Goal: Information Seeking & Learning: Learn about a topic

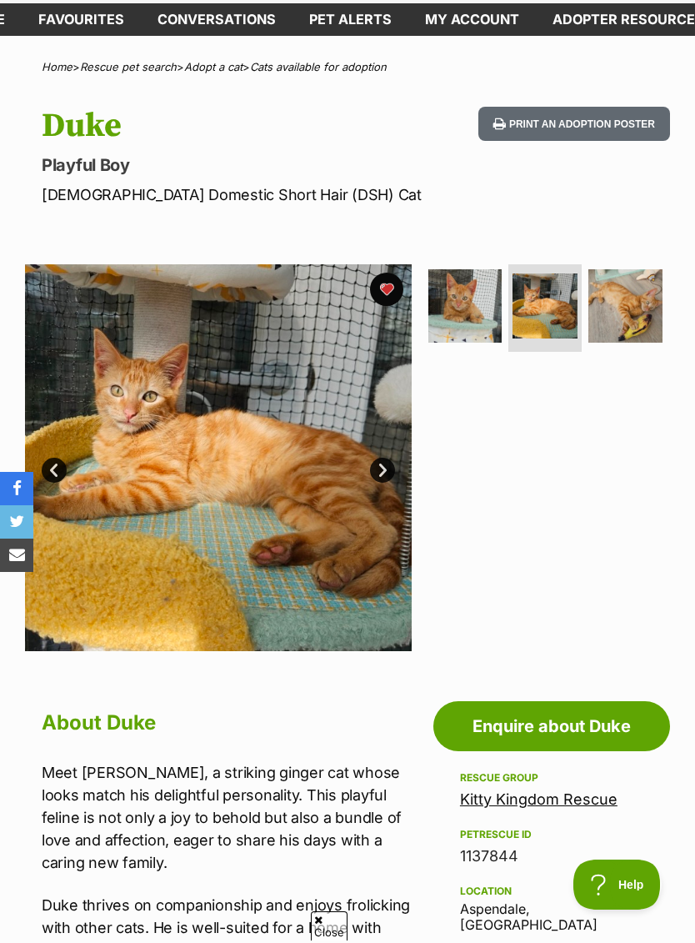
click at [613, 294] on img at bounding box center [624, 305] width 73 height 73
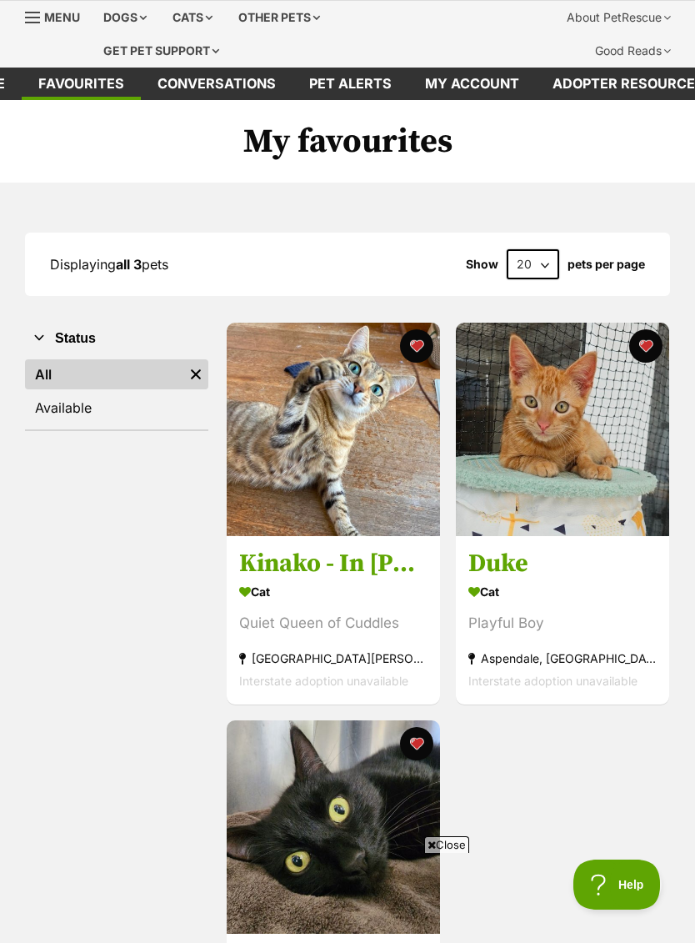
scroll to position [74, 0]
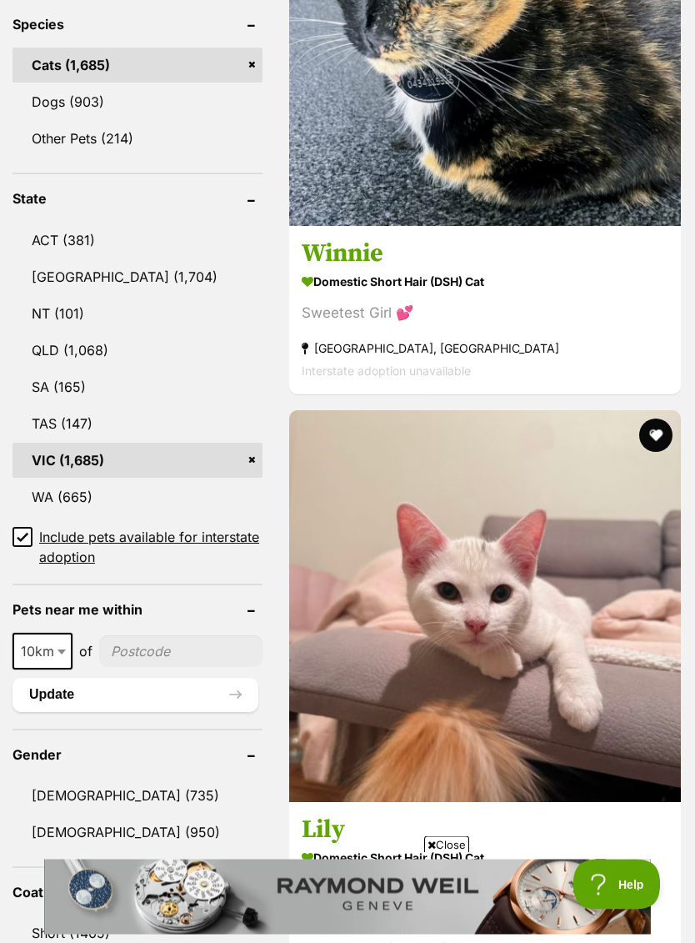
scroll to position [869, 0]
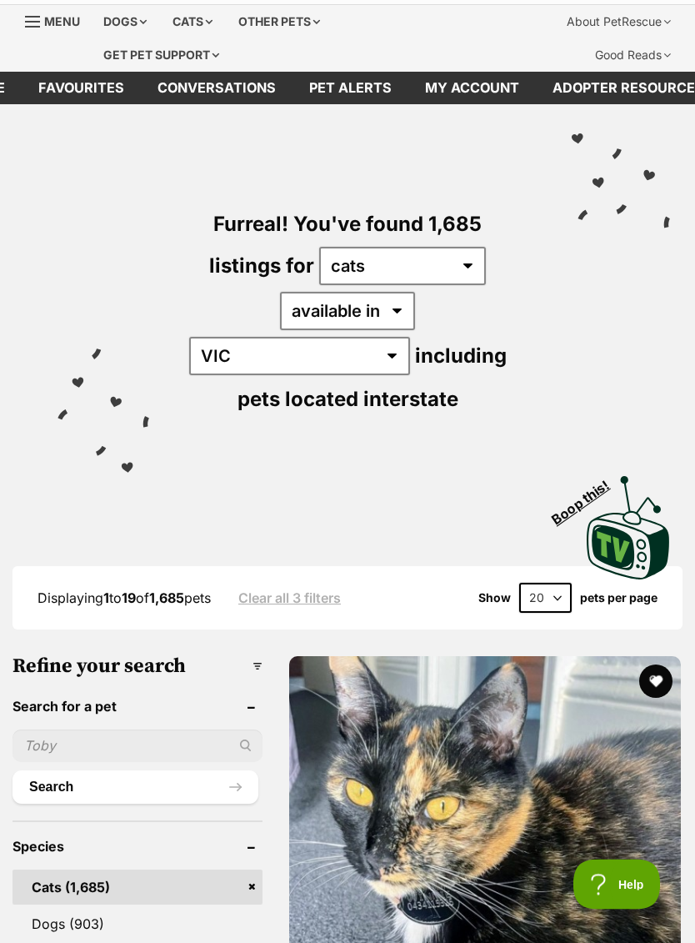
scroll to position [0, 0]
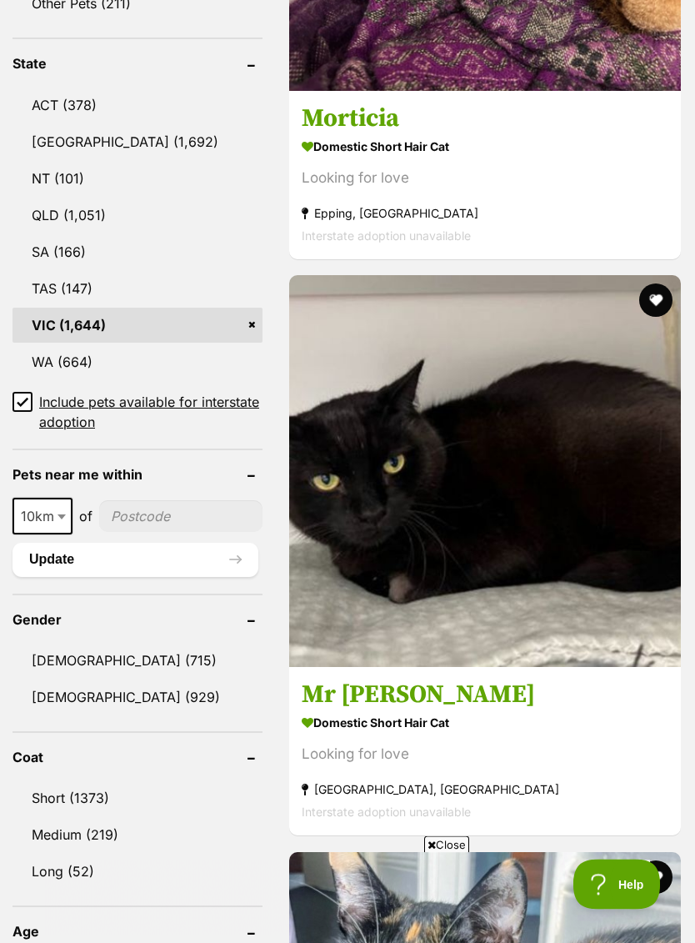
scroll to position [1004, 0]
click at [170, 500] on input"] "postcode" at bounding box center [180, 516] width 163 height 32
type input"] "3195"
click at [147, 543] on button "Update" at bounding box center [136, 559] width 246 height 33
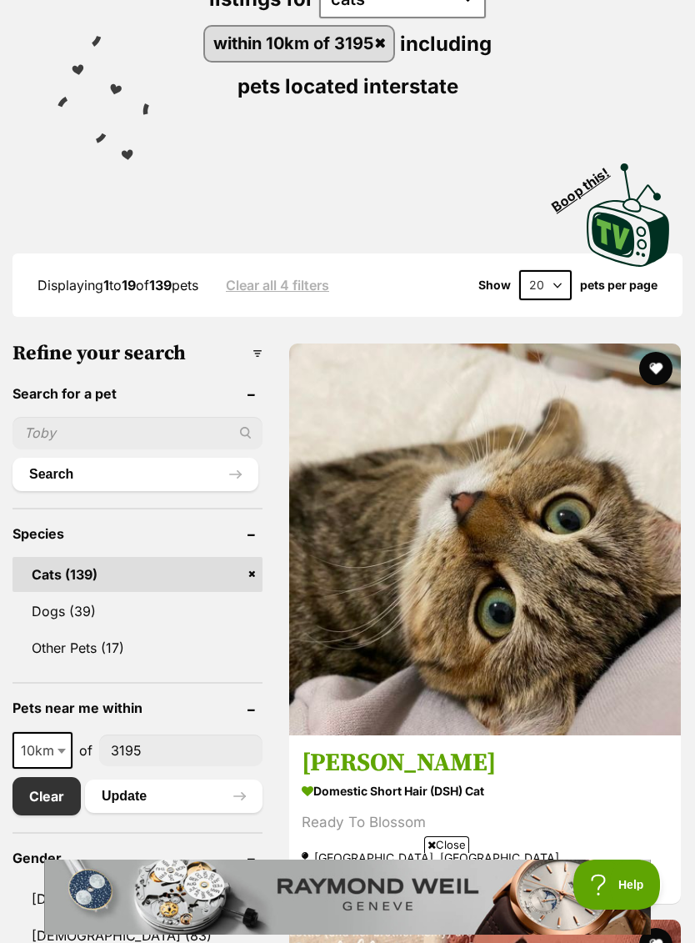
click at [405, 448] on img at bounding box center [485, 539] width 392 height 392
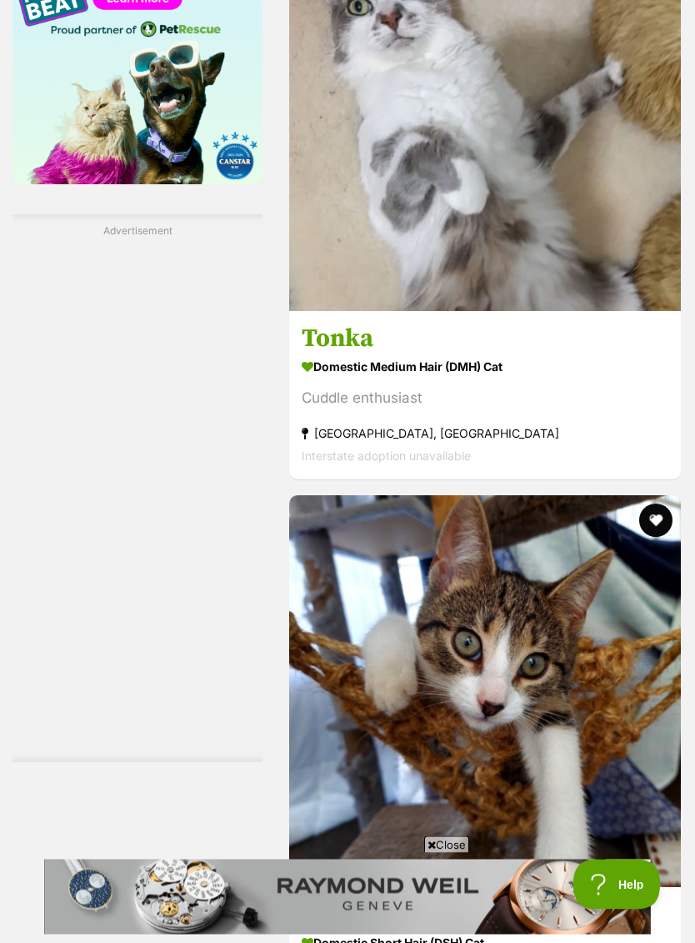
scroll to position [2467, 0]
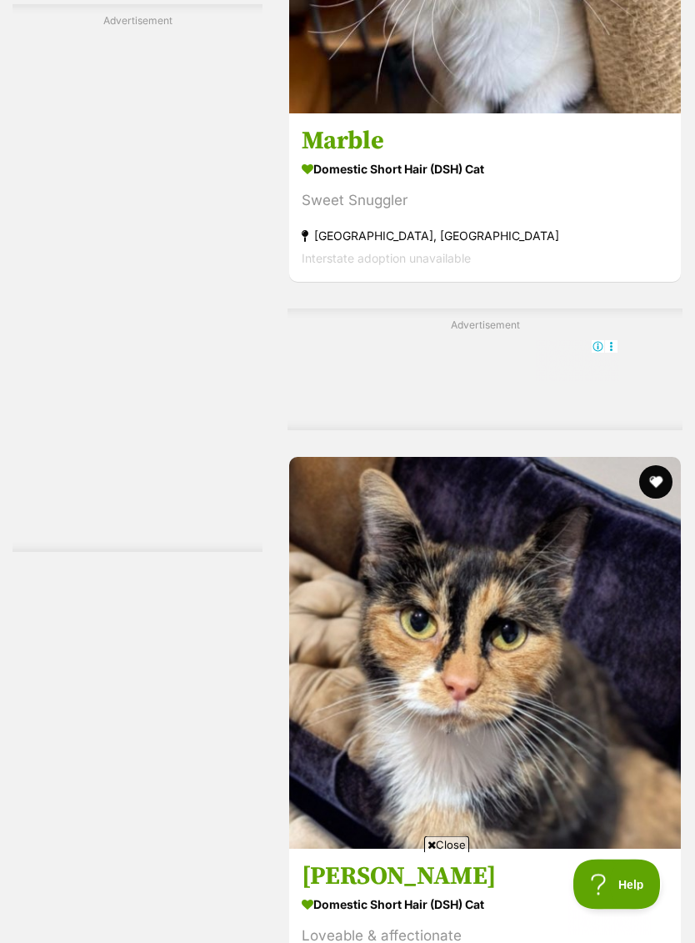
scroll to position [3818, 0]
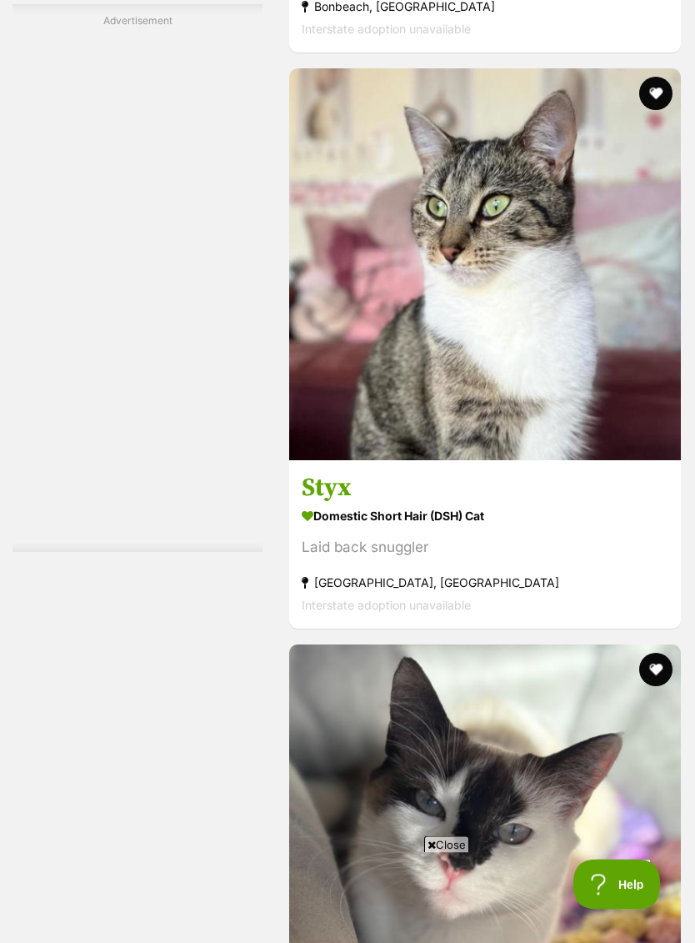
scroll to position [5359, 0]
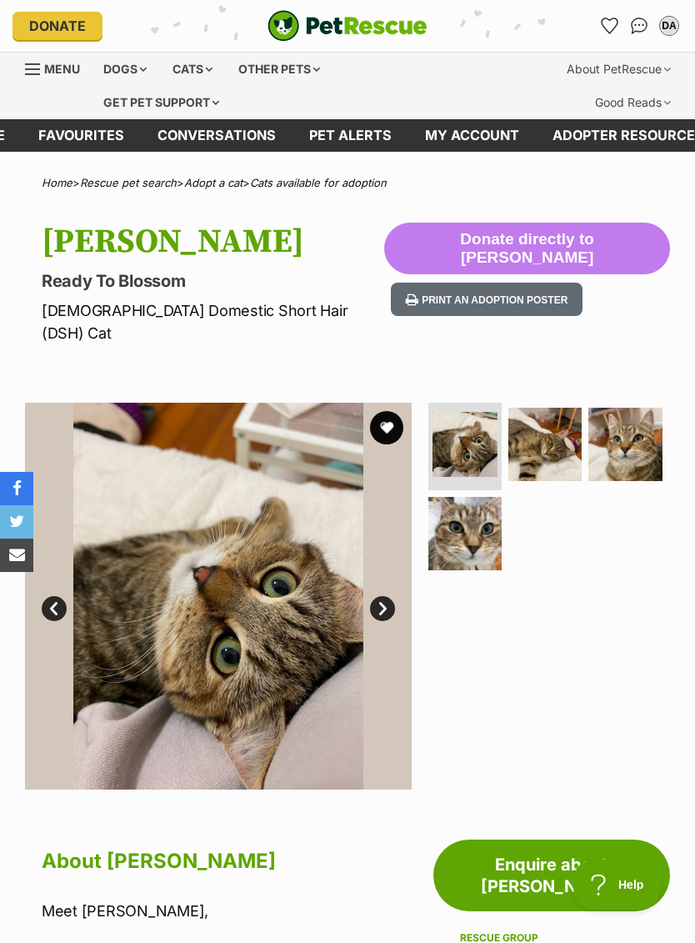
click at [547, 418] on img at bounding box center [544, 444] width 73 height 73
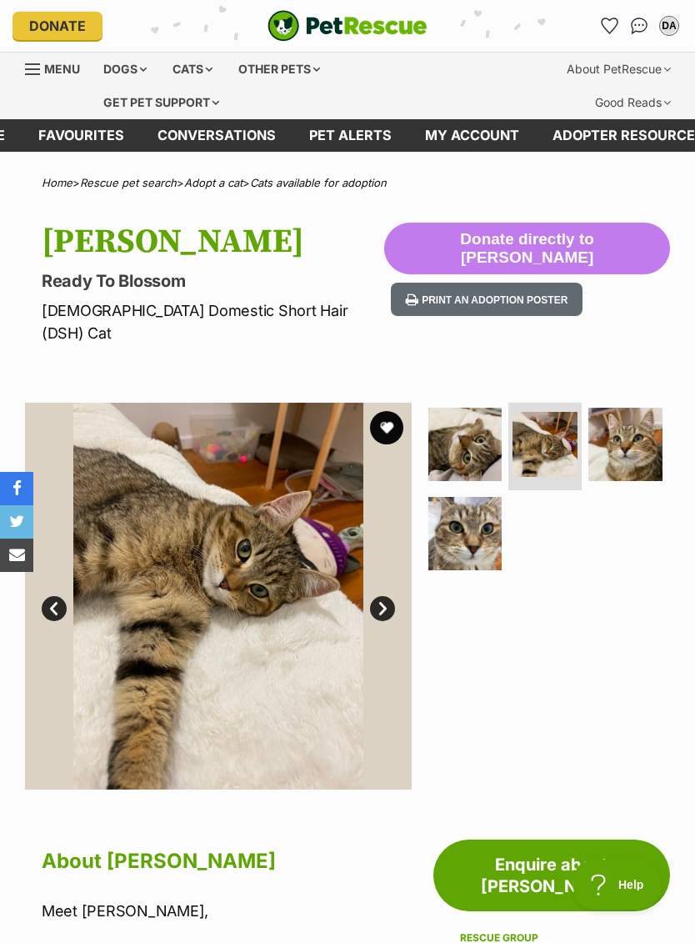
click at [626, 430] on img at bounding box center [624, 444] width 73 height 73
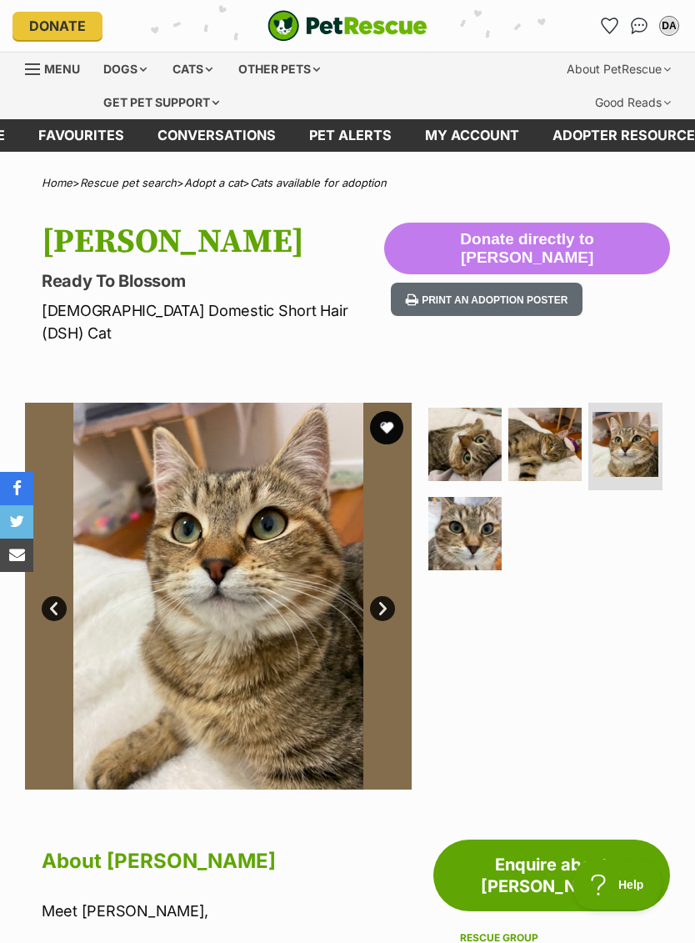
click at [491, 515] on img at bounding box center [464, 533] width 73 height 73
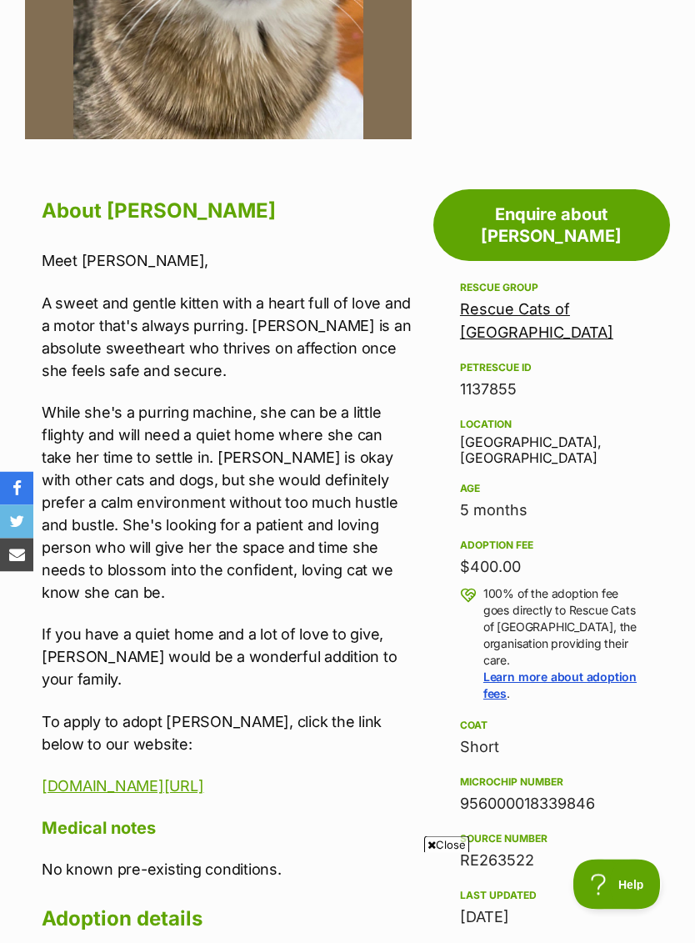
scroll to position [650, 0]
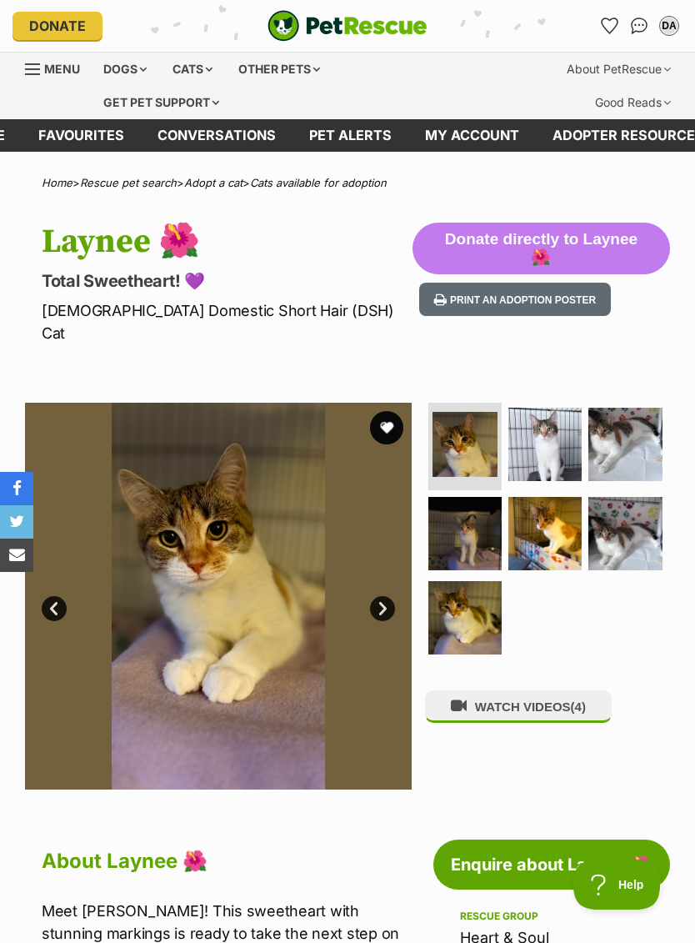
click at [552, 410] on img at bounding box center [544, 444] width 73 height 73
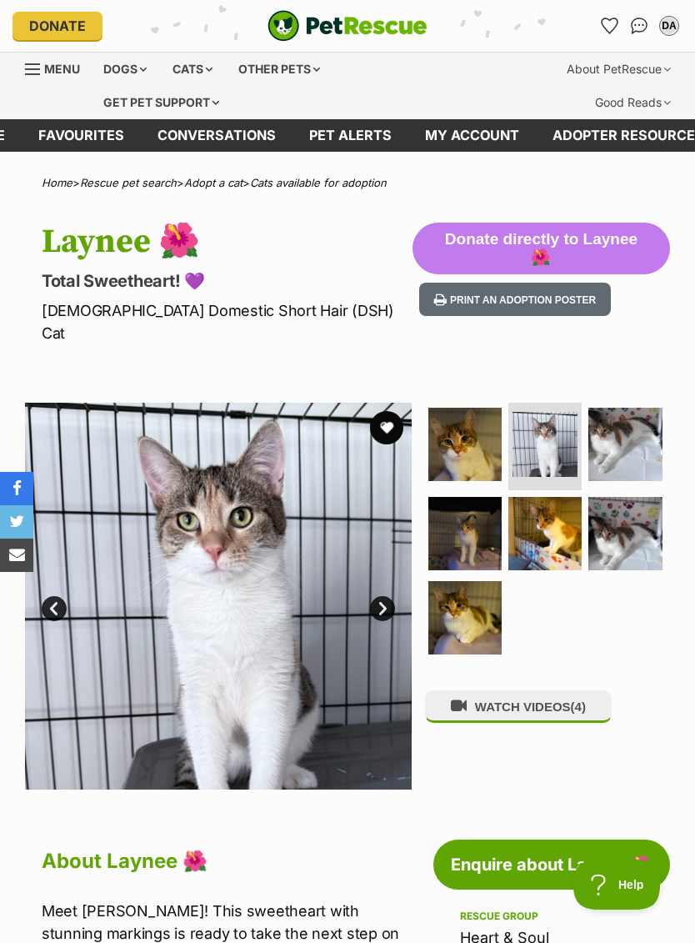
click at [633, 431] on img at bounding box center [624, 444] width 73 height 73
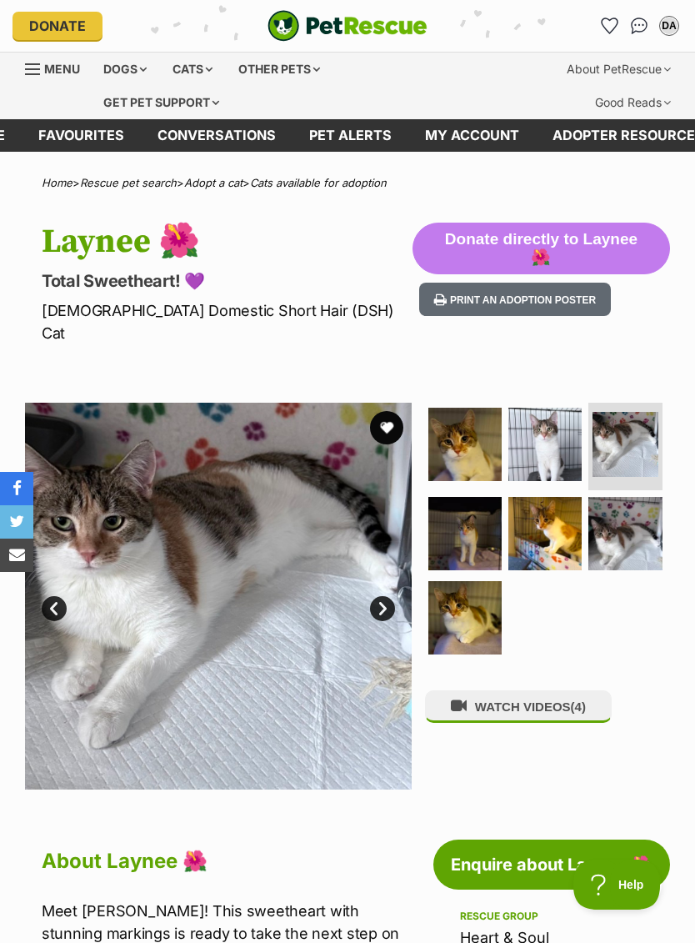
click at [478, 515] on img at bounding box center [464, 533] width 73 height 73
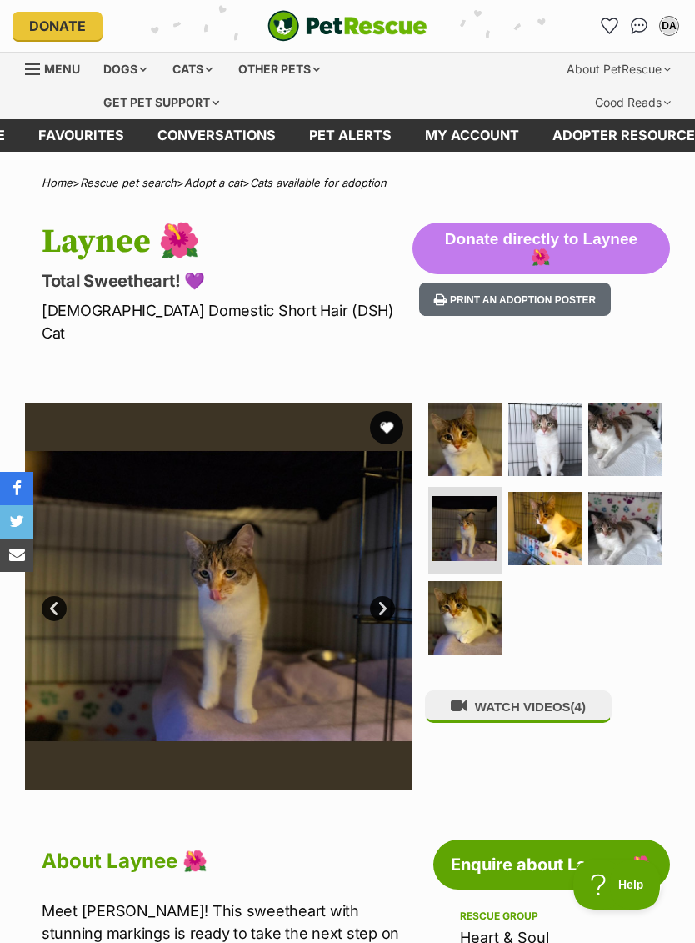
click at [563, 503] on img at bounding box center [544, 528] width 73 height 73
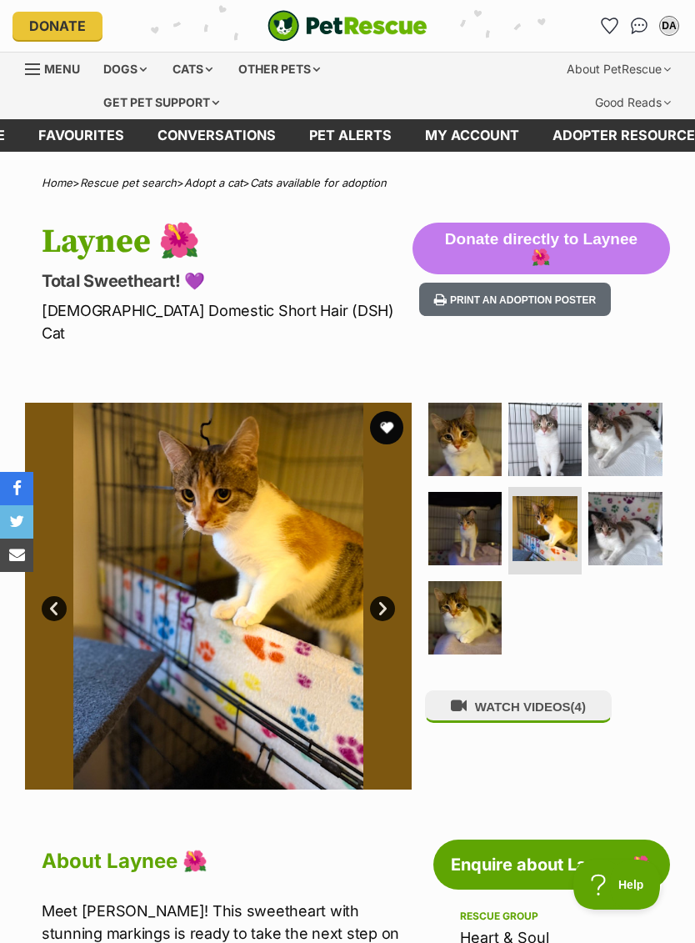
click at [639, 498] on img at bounding box center [624, 528] width 73 height 73
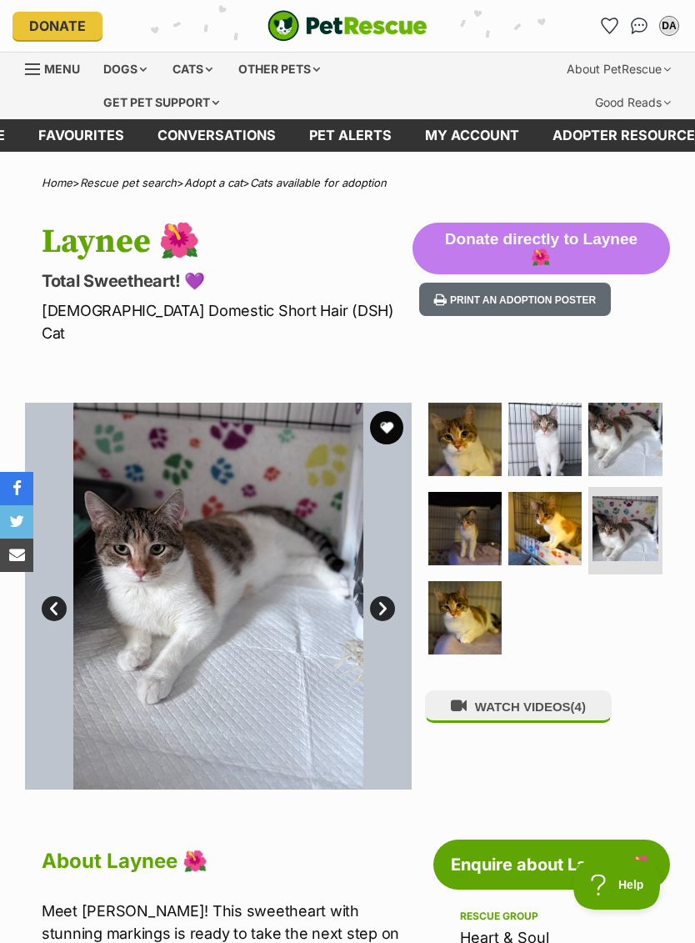
click at [468, 586] on img at bounding box center [464, 617] width 73 height 73
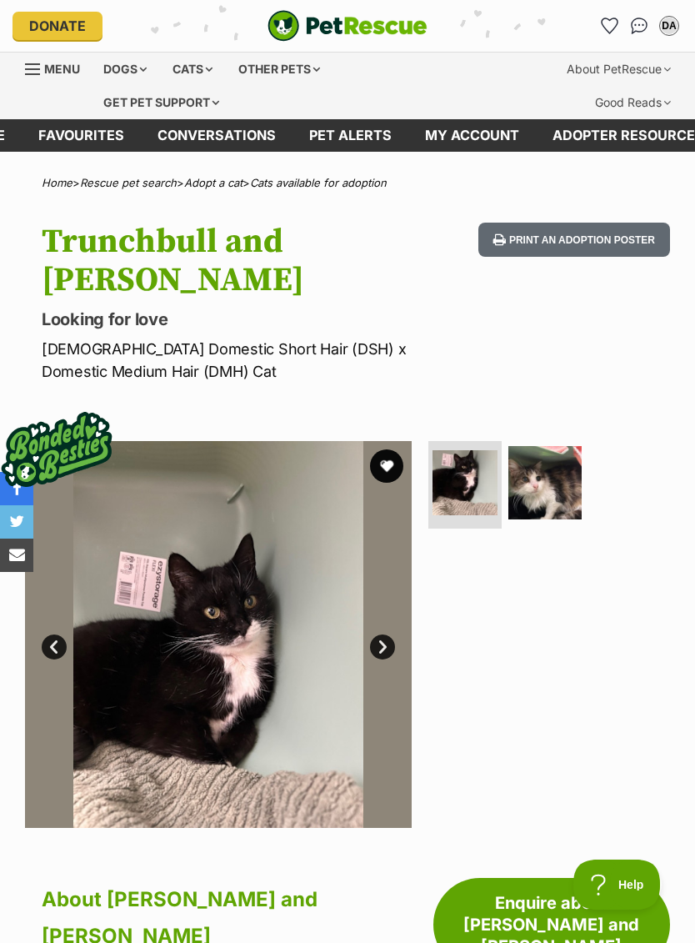
click at [560, 478] on img at bounding box center [544, 482] width 73 height 73
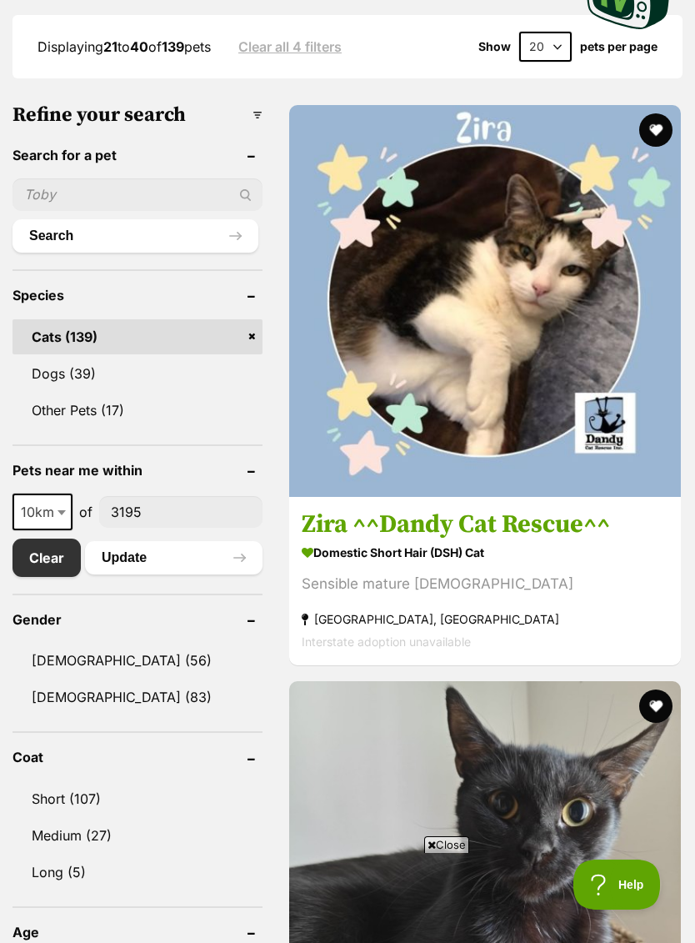
click at [579, 681] on img at bounding box center [485, 877] width 392 height 392
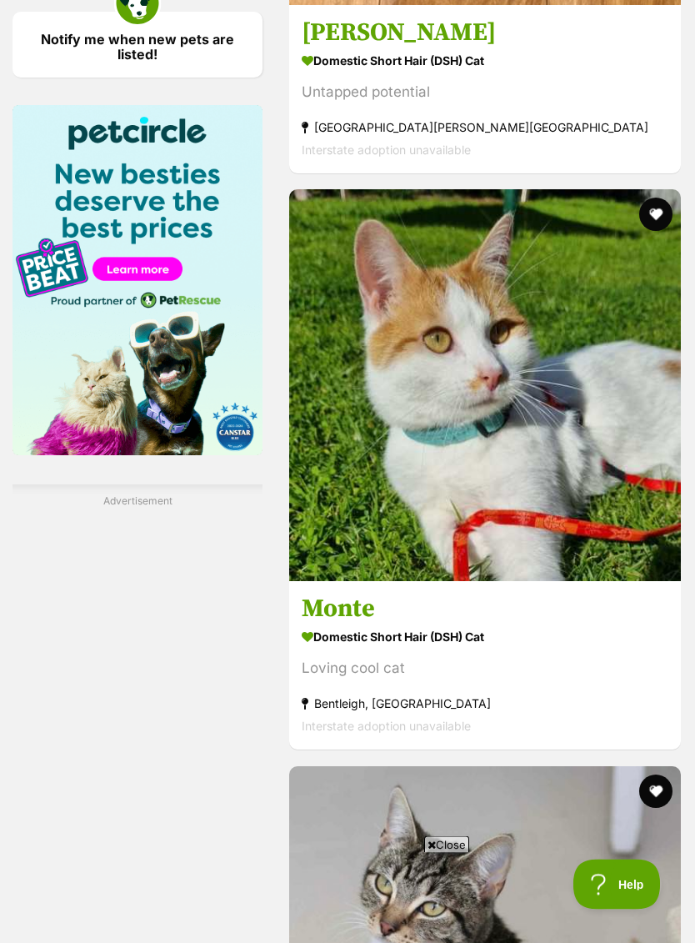
scroll to position [2201, 0]
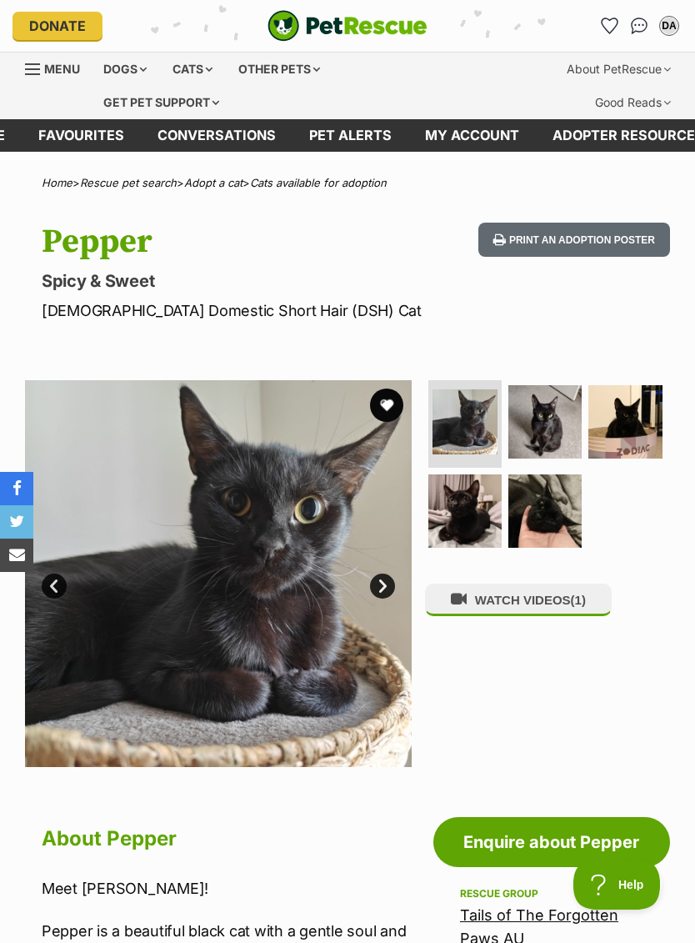
click at [553, 414] on img at bounding box center [544, 421] width 73 height 73
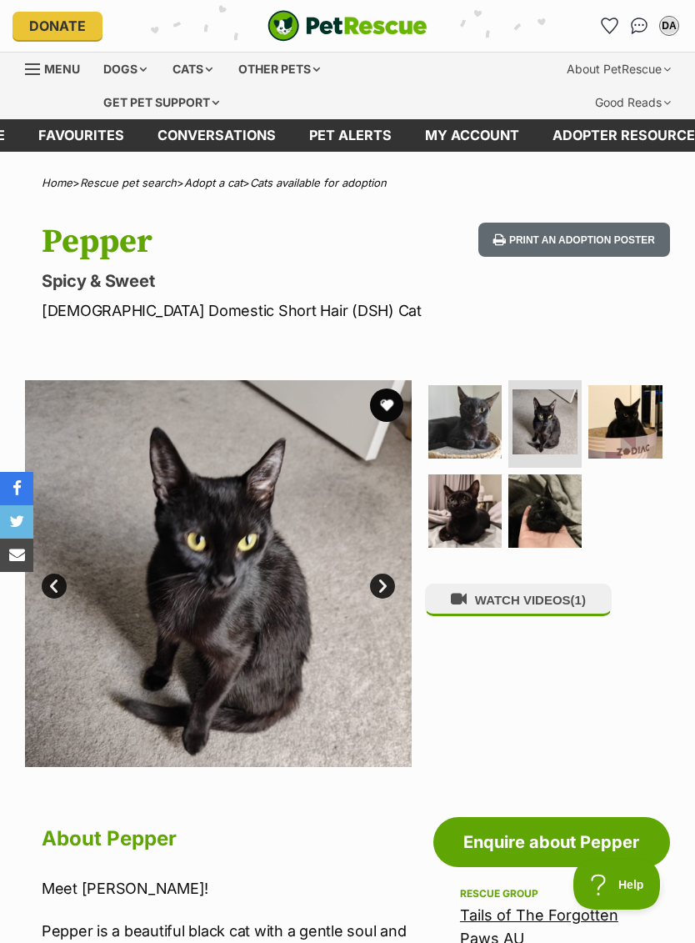
click at [626, 418] on img at bounding box center [624, 421] width 73 height 73
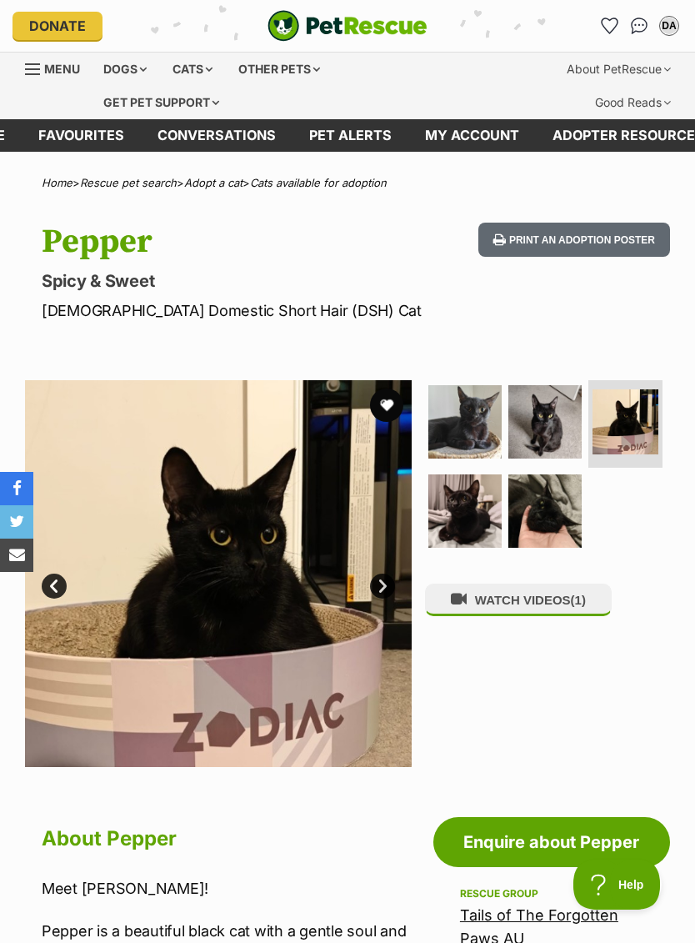
click at [478, 497] on img at bounding box center [464, 510] width 73 height 73
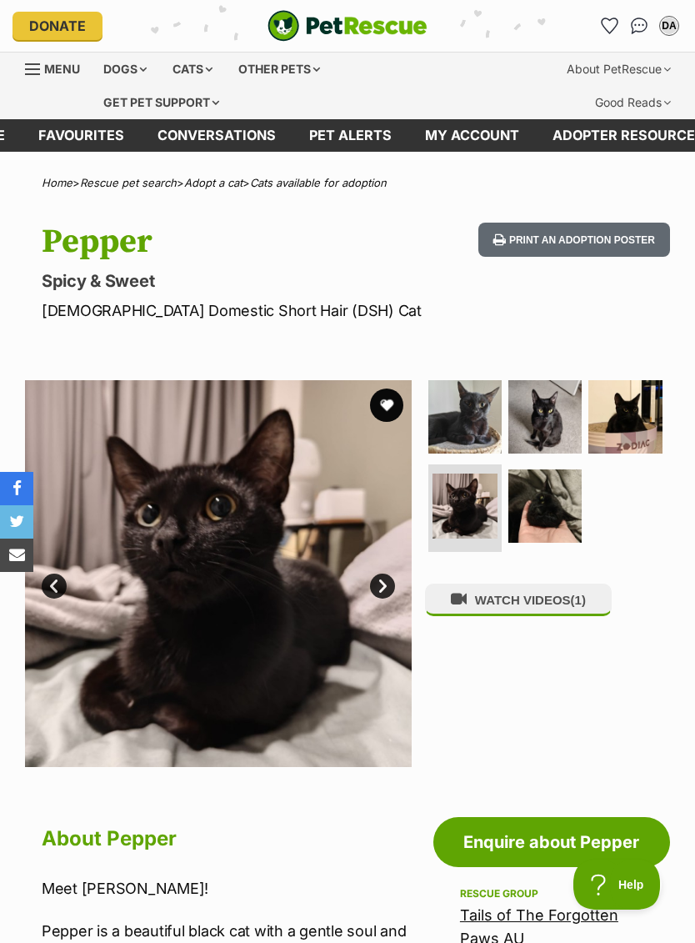
click at [566, 489] on img at bounding box center [544, 505] width 73 height 73
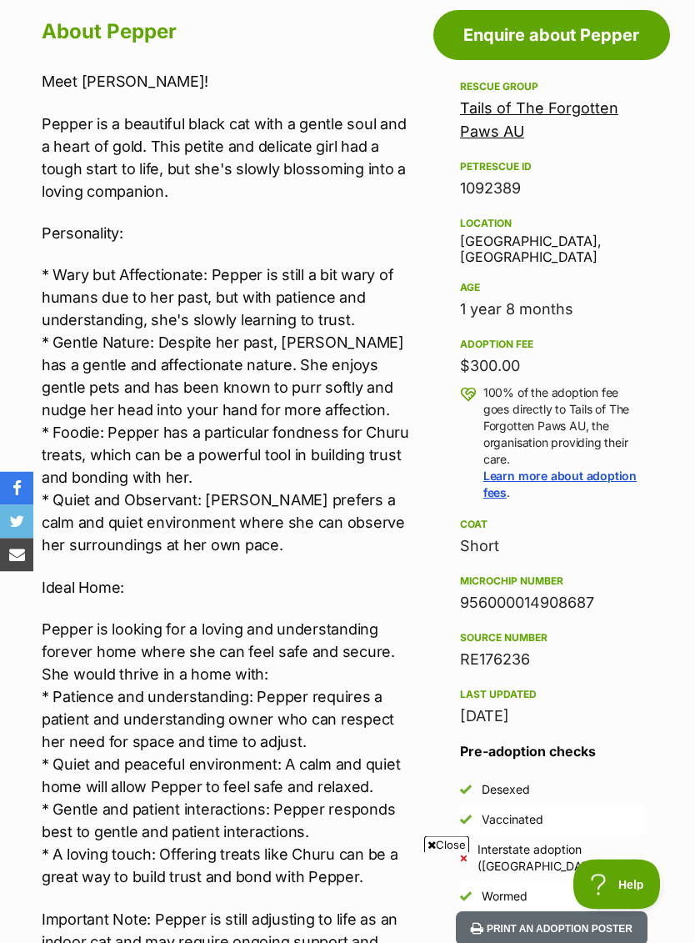
scroll to position [807, 0]
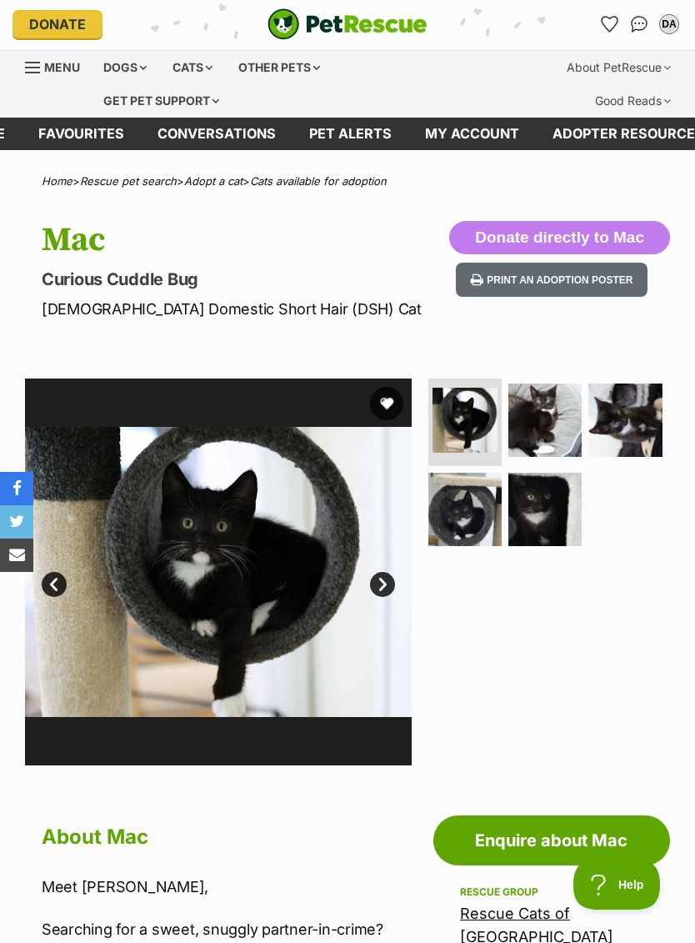
scroll to position [23, 0]
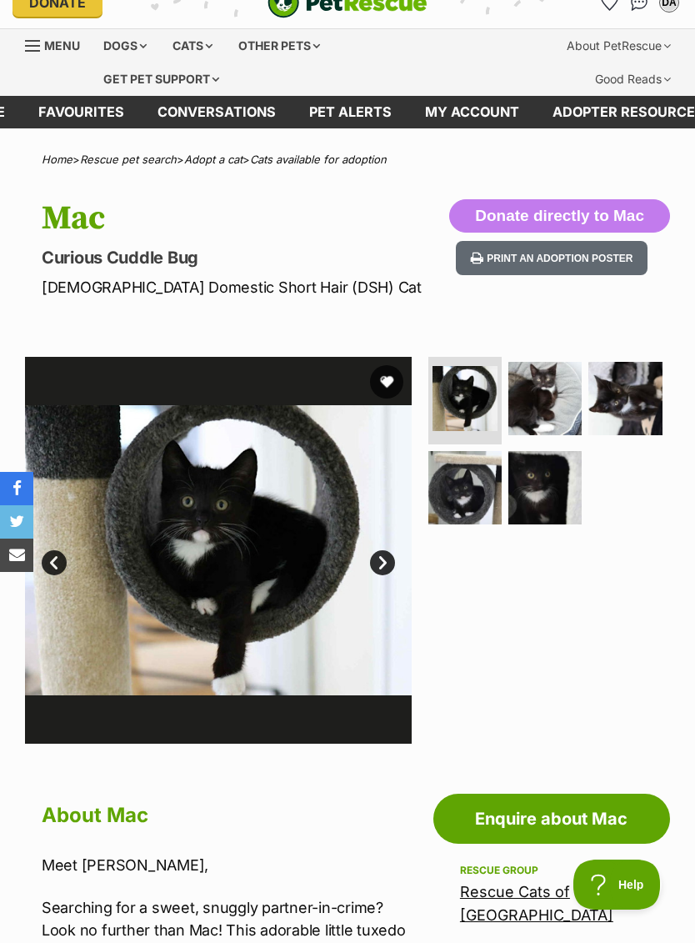
click at [393, 378] on button "favourite" at bounding box center [386, 381] width 33 height 33
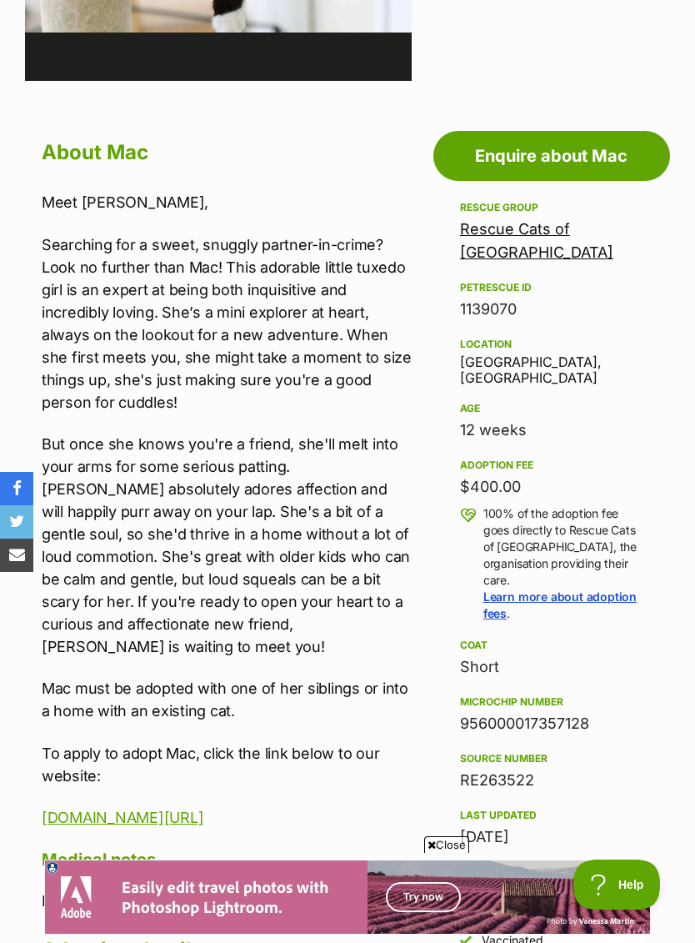
scroll to position [690, 0]
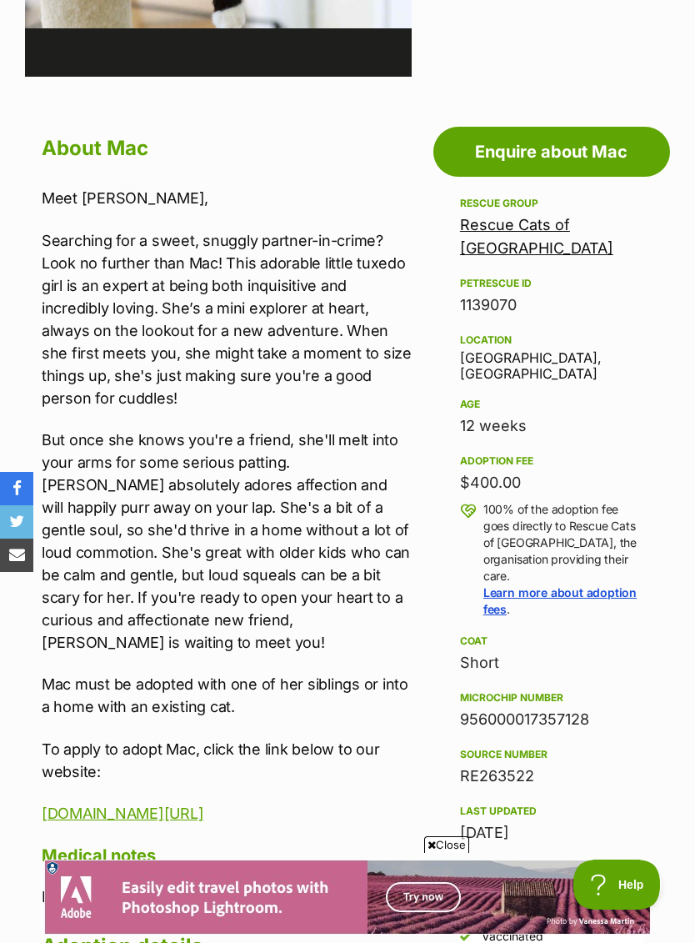
click at [500, 231] on link "Rescue Cats of [GEOGRAPHIC_DATA]" at bounding box center [536, 236] width 153 height 41
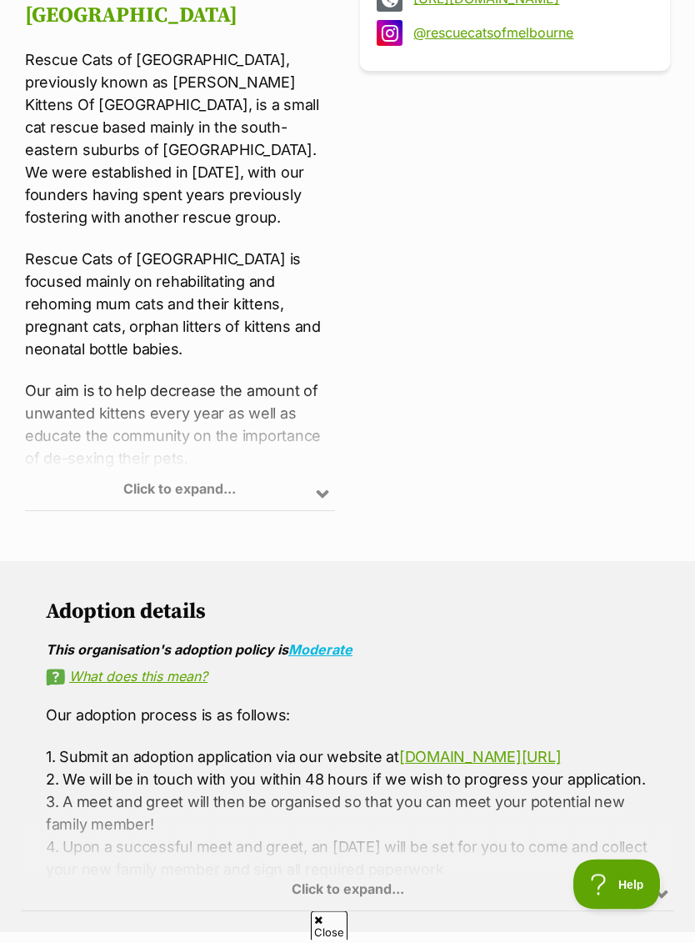
scroll to position [740, 0]
click at [313, 483] on div "Click to expand..." at bounding box center [180, 446] width 310 height 130
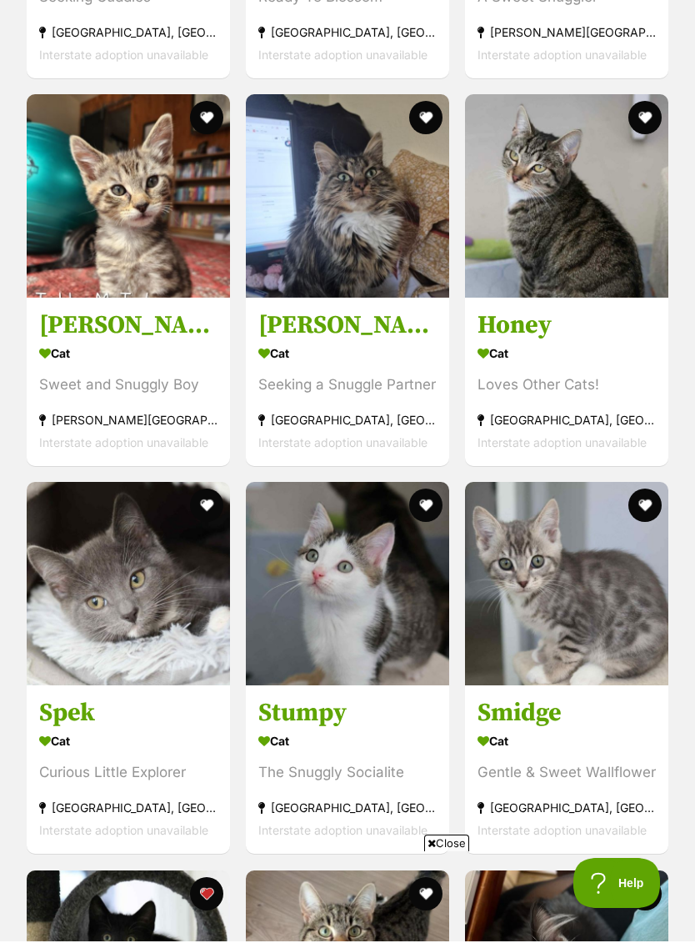
scroll to position [2508, 0]
click at [590, 196] on img at bounding box center [566, 195] width 203 height 203
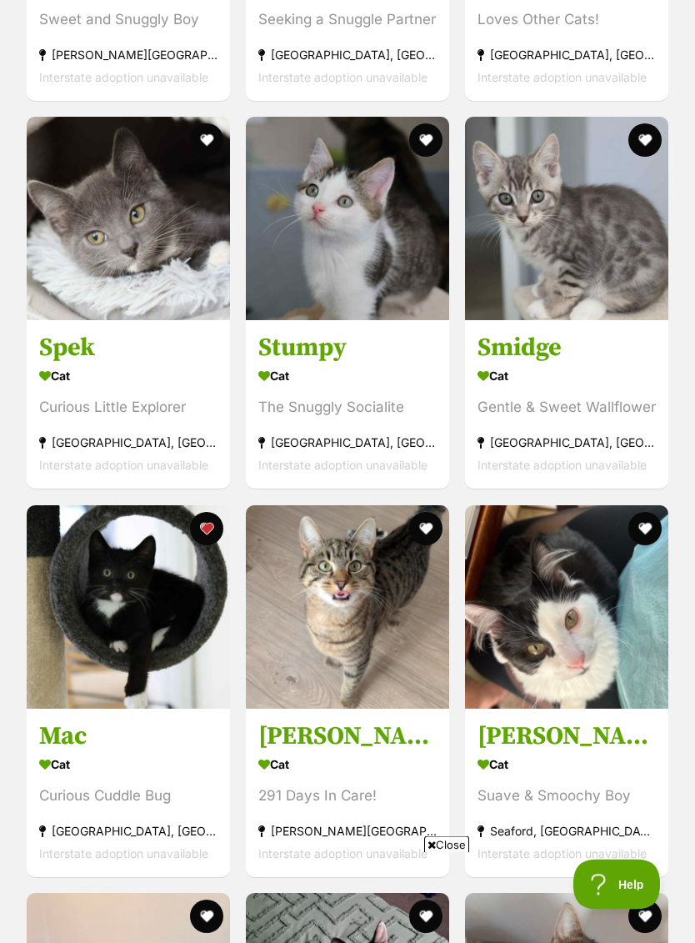
scroll to position [2885, 0]
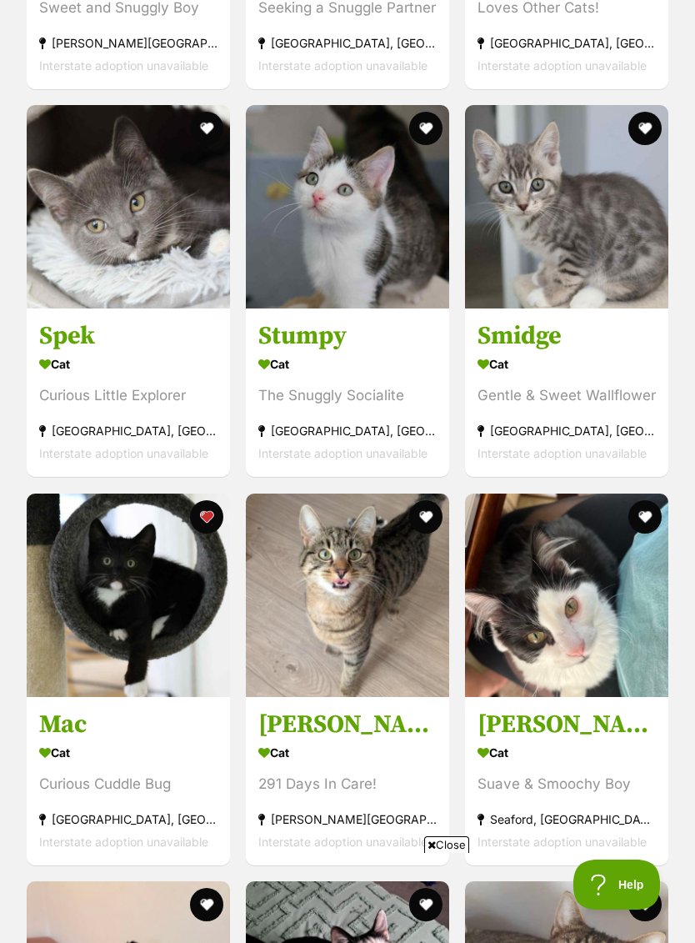
click at [118, 185] on img at bounding box center [128, 206] width 203 height 203
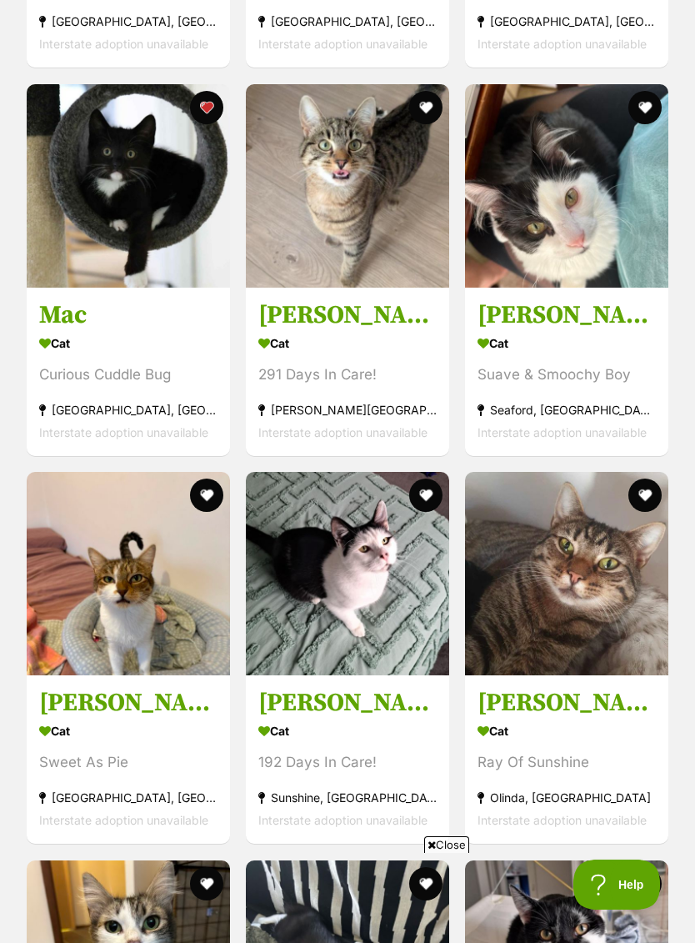
scroll to position [0, 0]
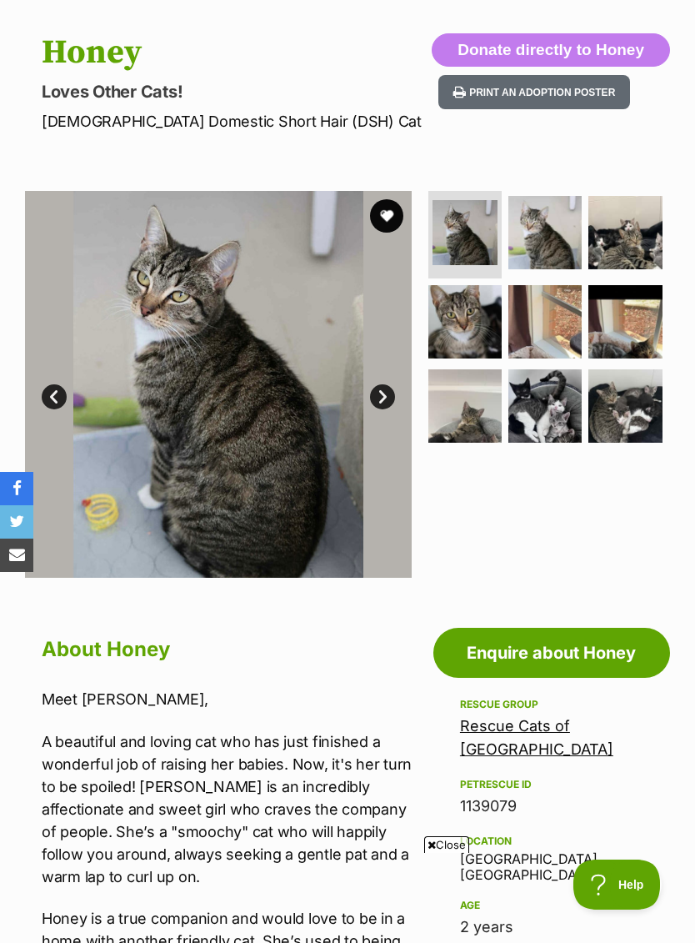
click at [555, 243] on img at bounding box center [544, 232] width 73 height 73
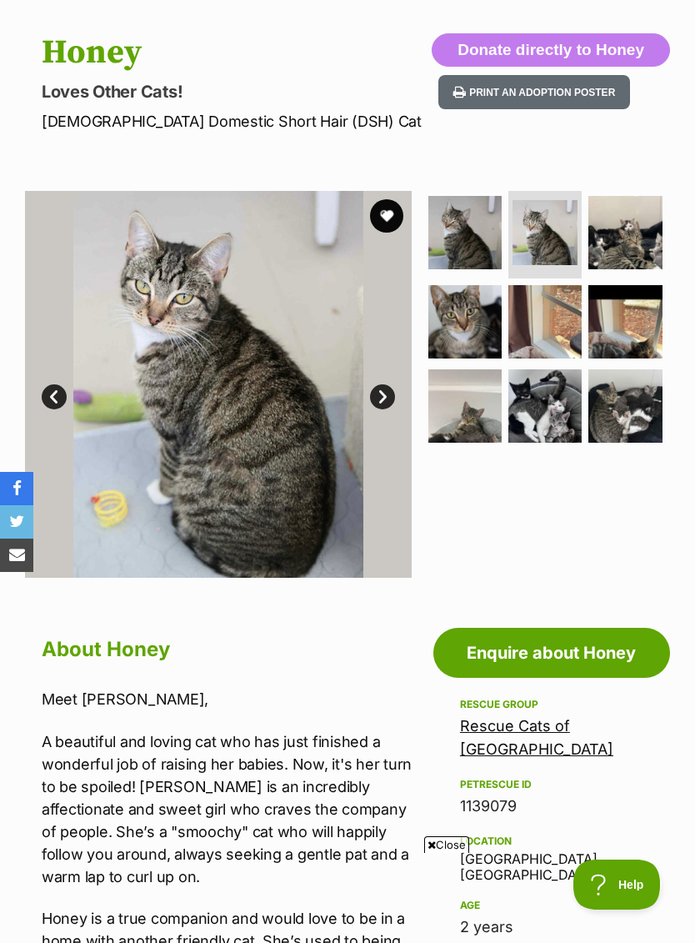
click at [627, 240] on img at bounding box center [624, 232] width 73 height 73
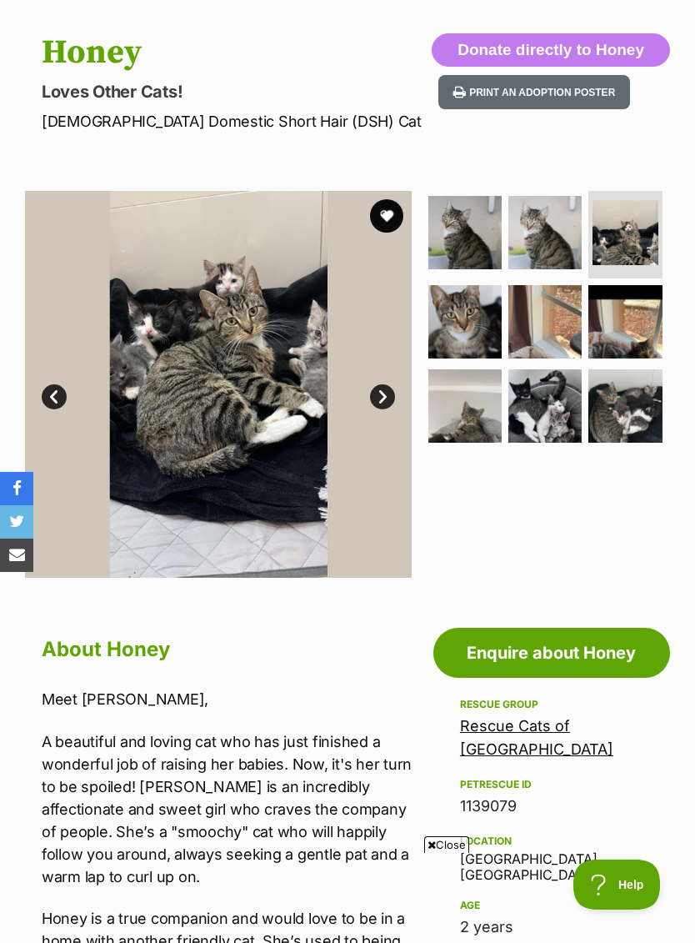
click at [479, 315] on img at bounding box center [464, 321] width 73 height 73
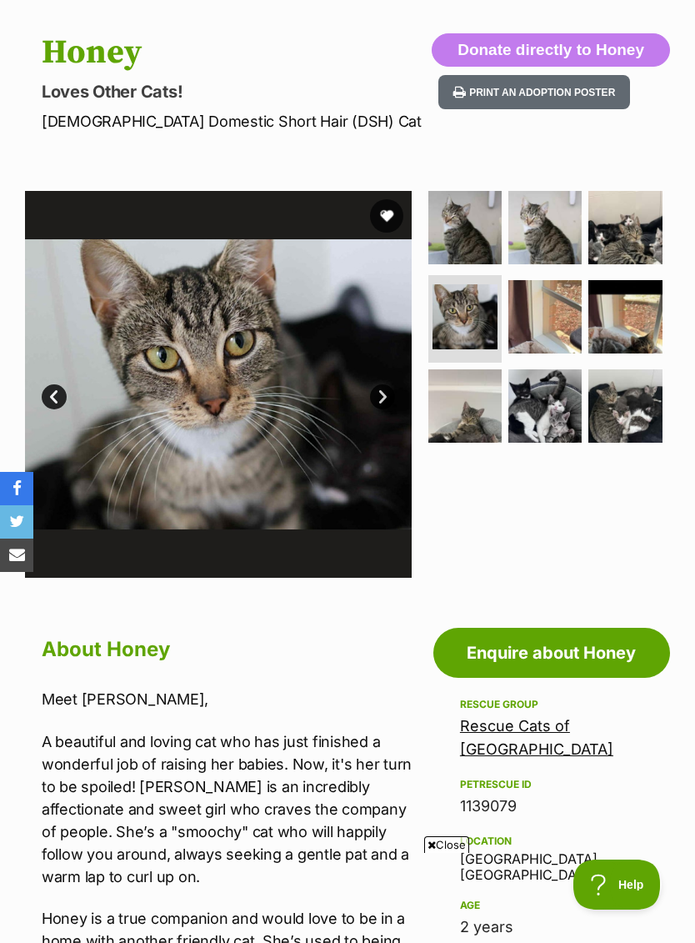
click at [639, 222] on img at bounding box center [624, 227] width 73 height 73
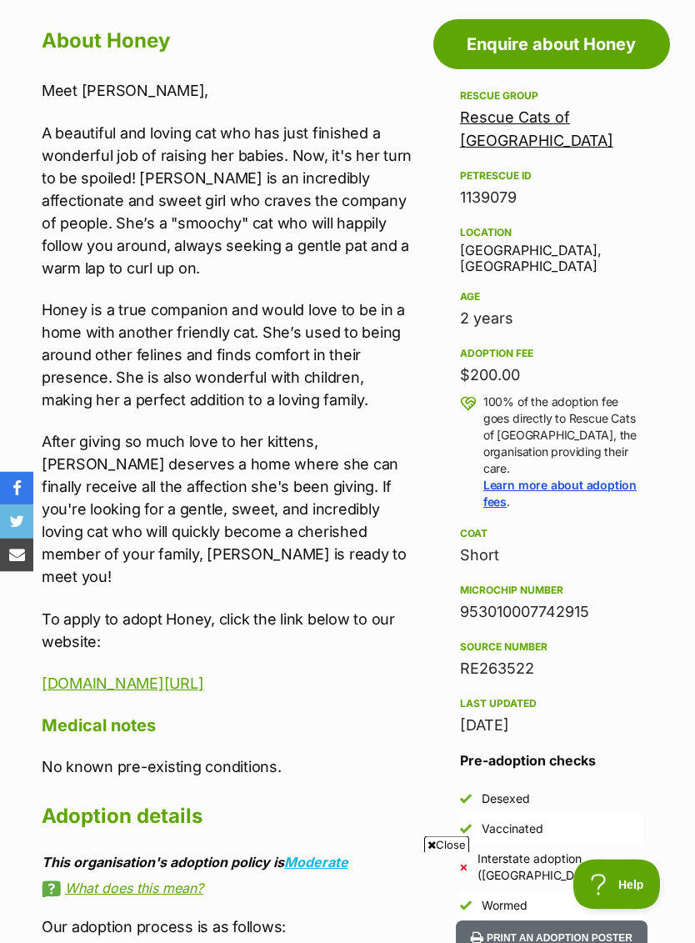
scroll to position [798, 0]
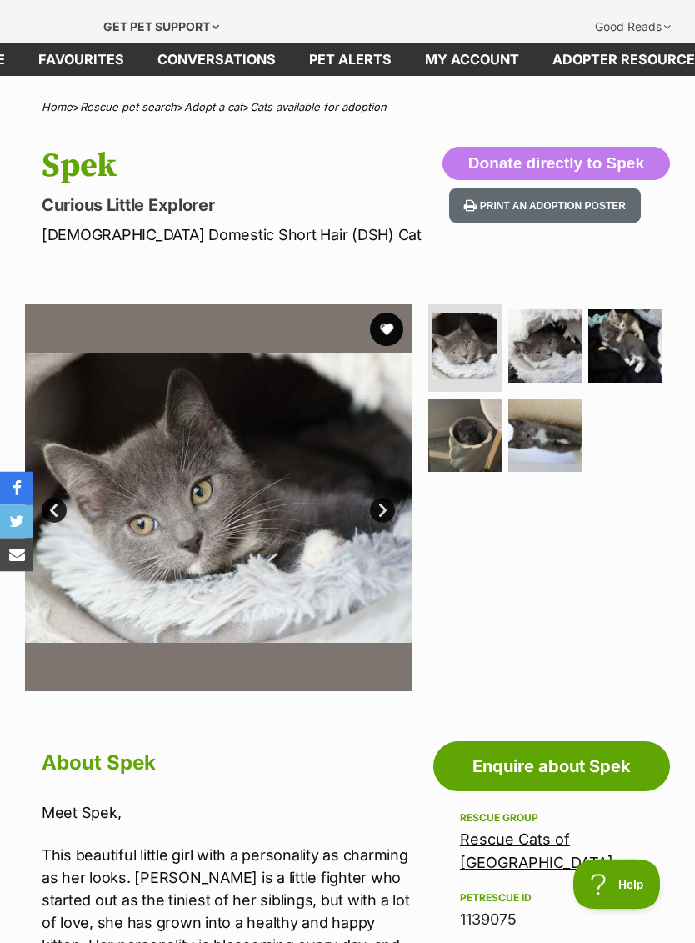
scroll to position [92, 0]
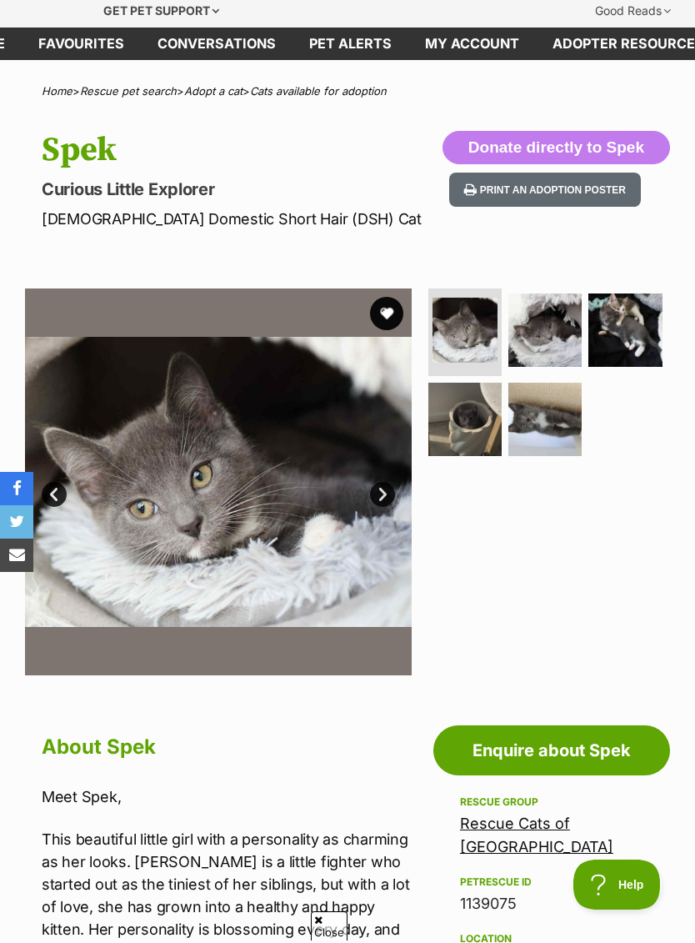
click at [550, 325] on img at bounding box center [544, 329] width 73 height 73
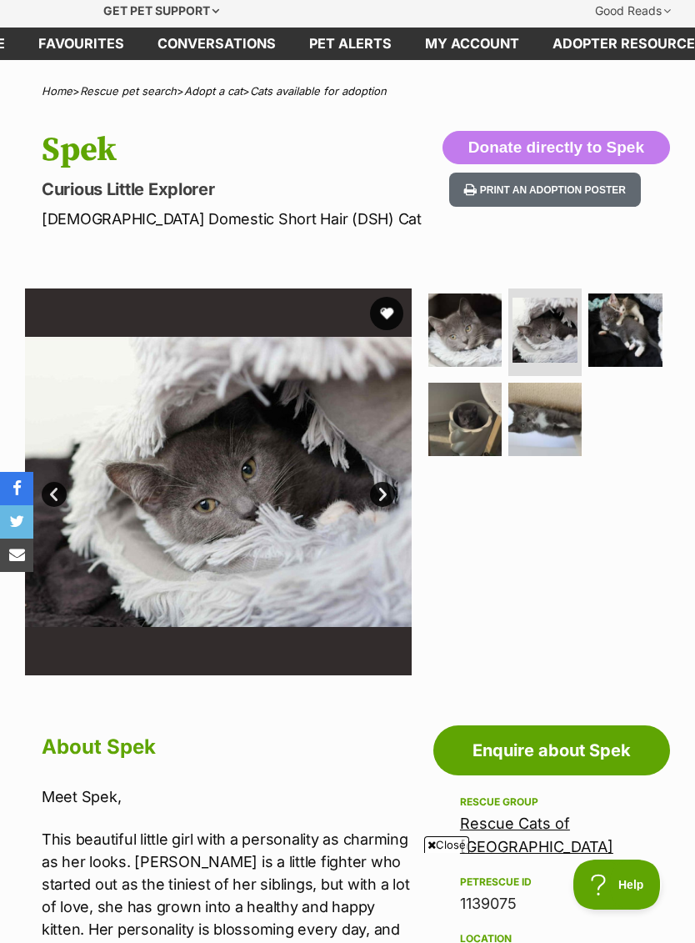
scroll to position [0, 0]
click at [624, 334] on img at bounding box center [624, 329] width 73 height 73
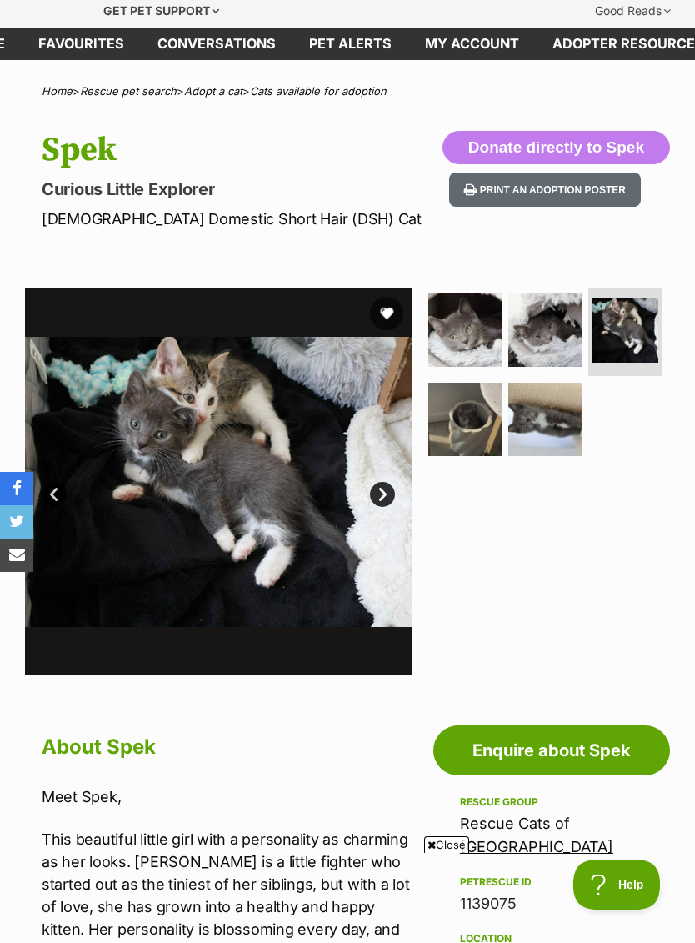
click at [469, 414] on img at bounding box center [464, 419] width 73 height 73
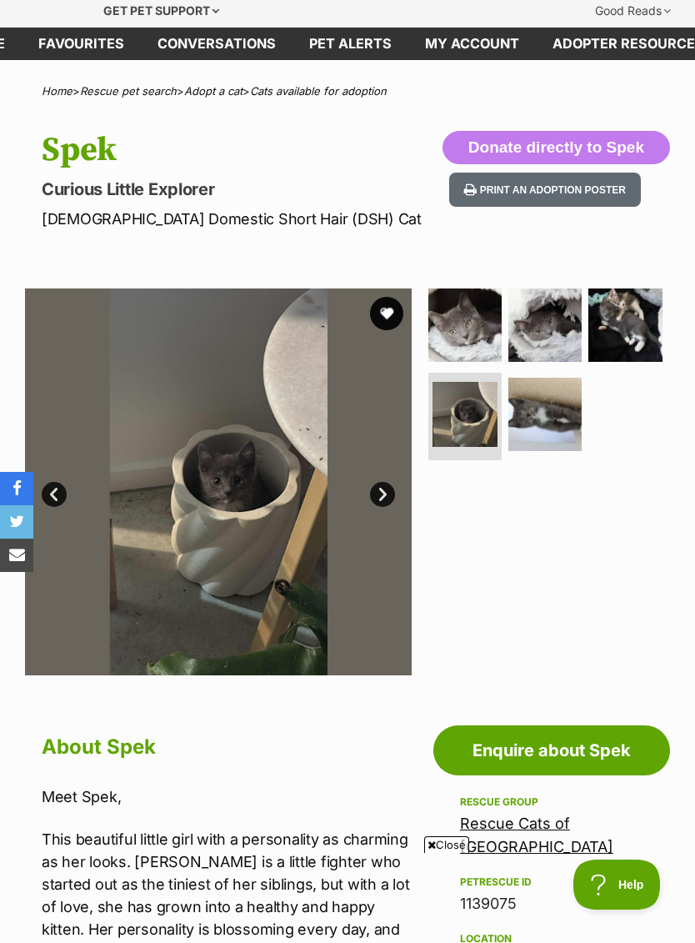
click at [559, 410] on img at bounding box center [544, 414] width 73 height 73
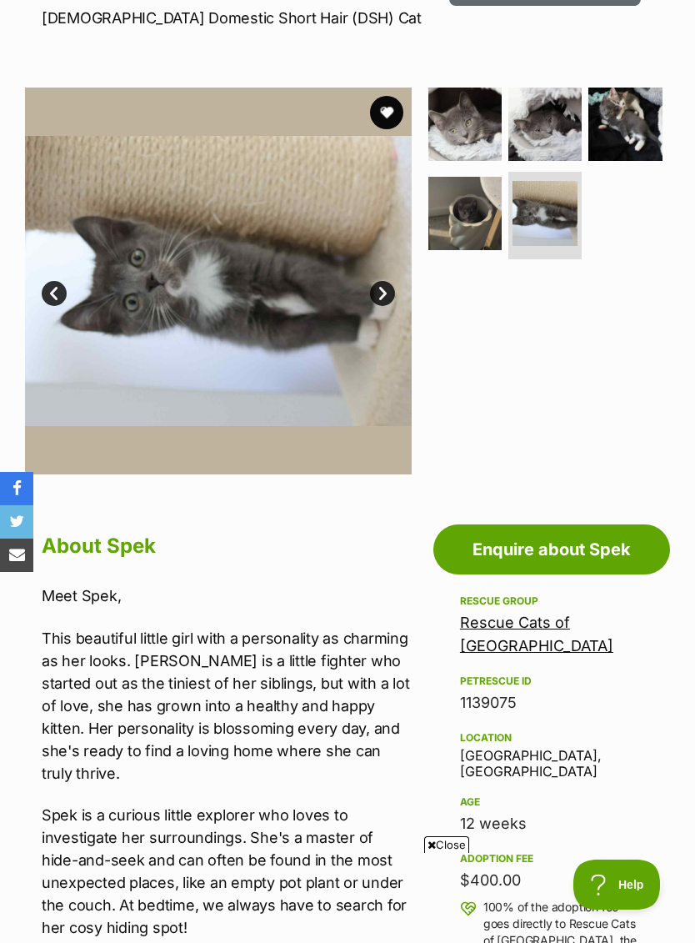
scroll to position [284, 0]
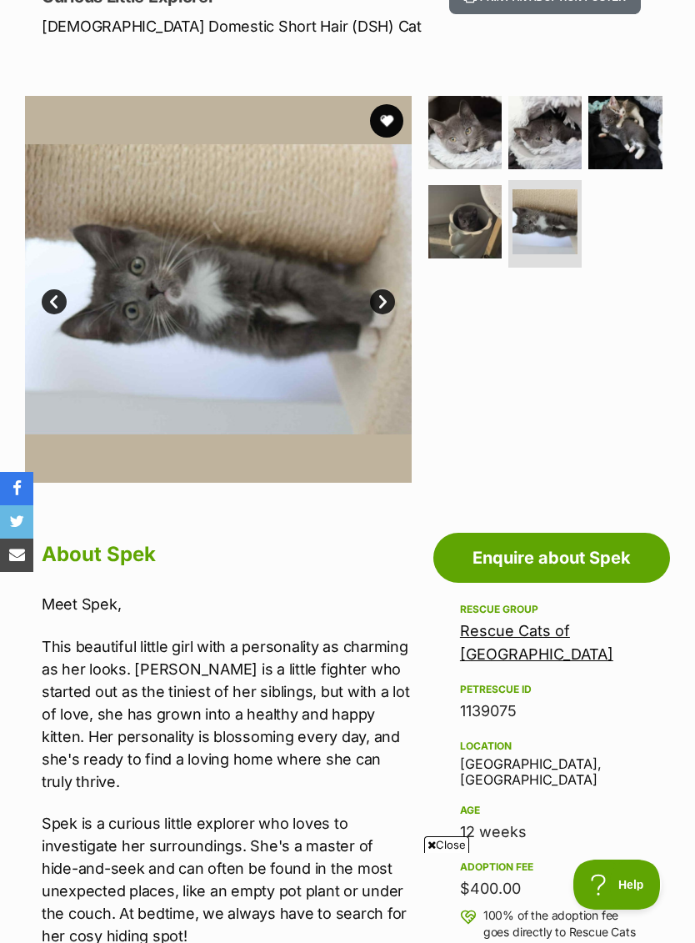
click at [620, 128] on img at bounding box center [624, 132] width 73 height 73
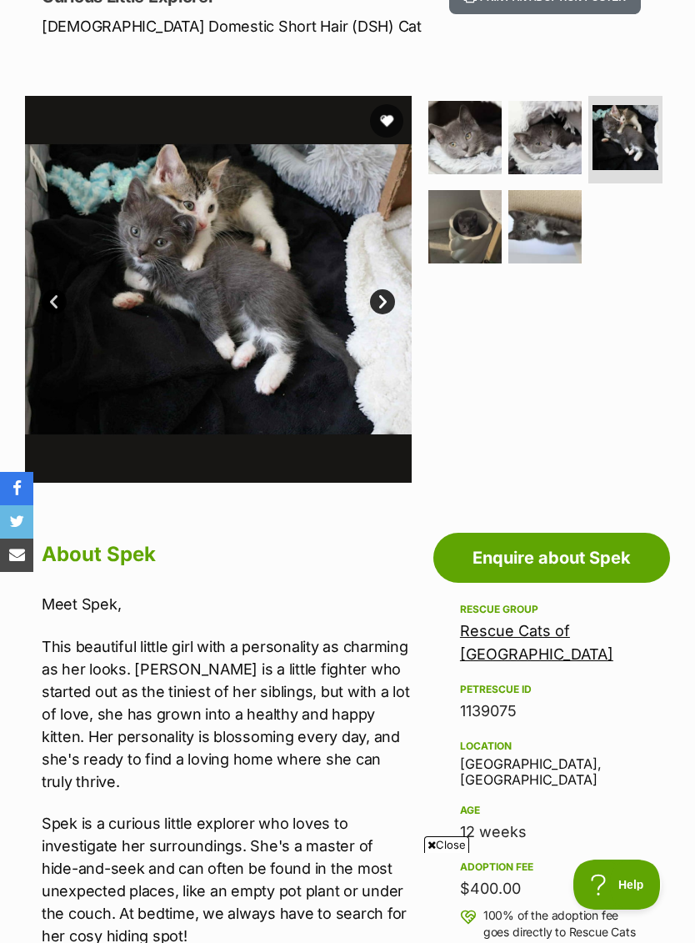
click at [538, 217] on img at bounding box center [544, 226] width 73 height 73
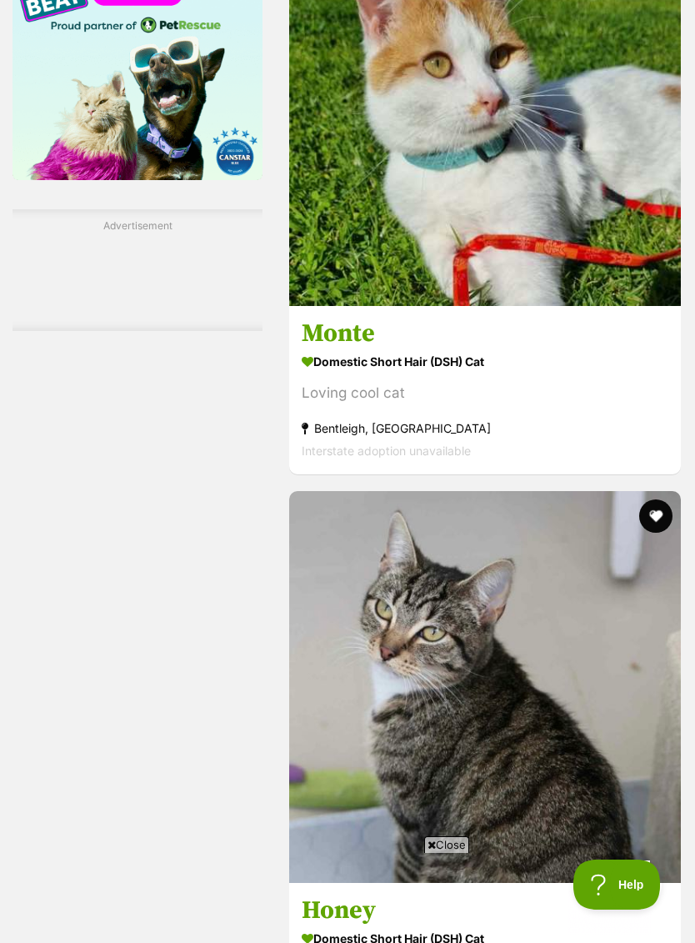
scroll to position [2474, 0]
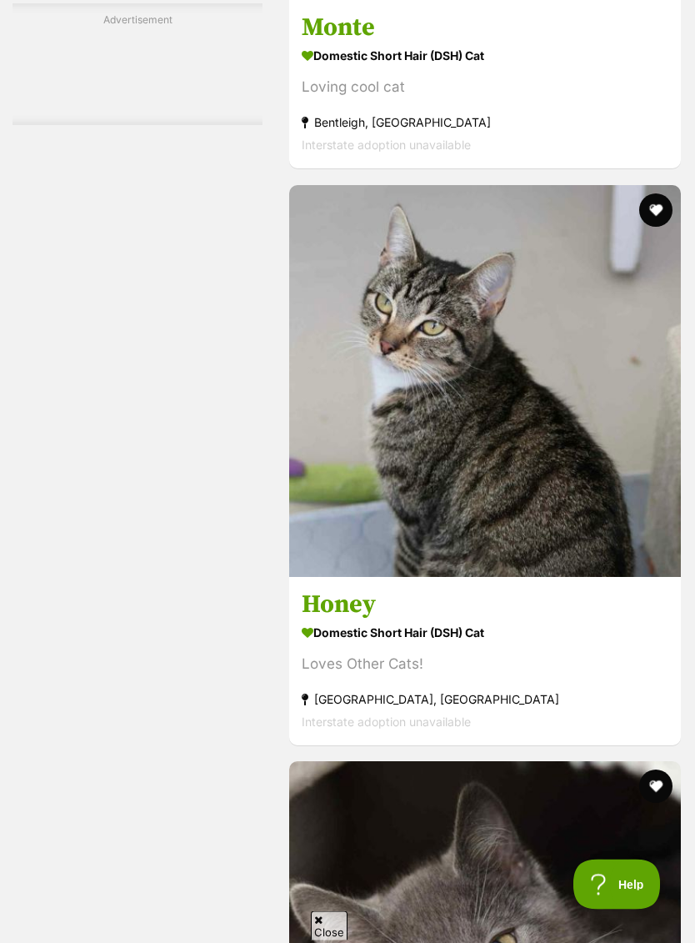
scroll to position [2778, 0]
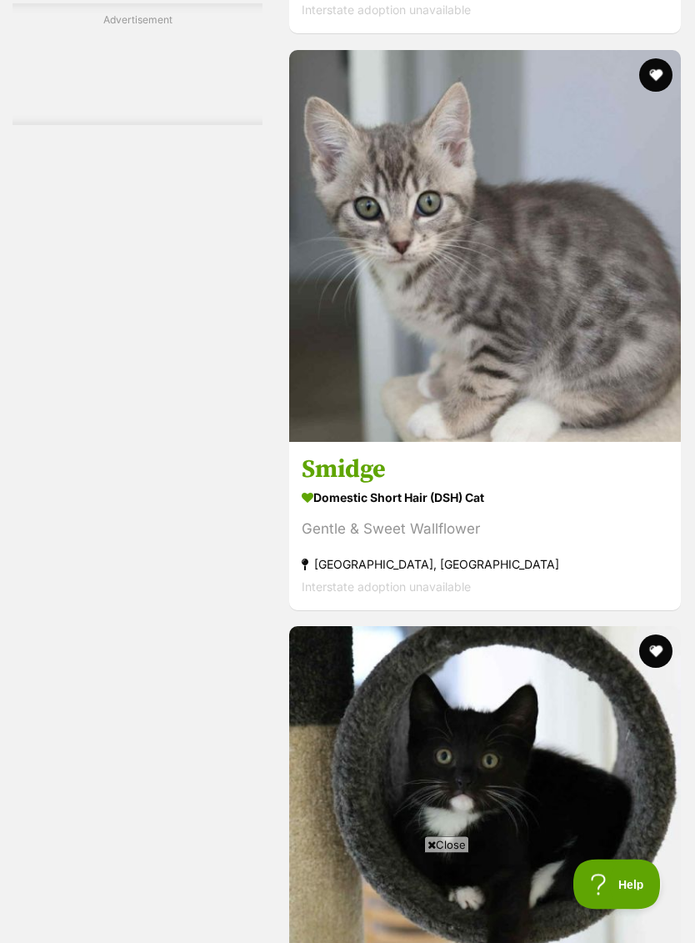
scroll to position [4935, 0]
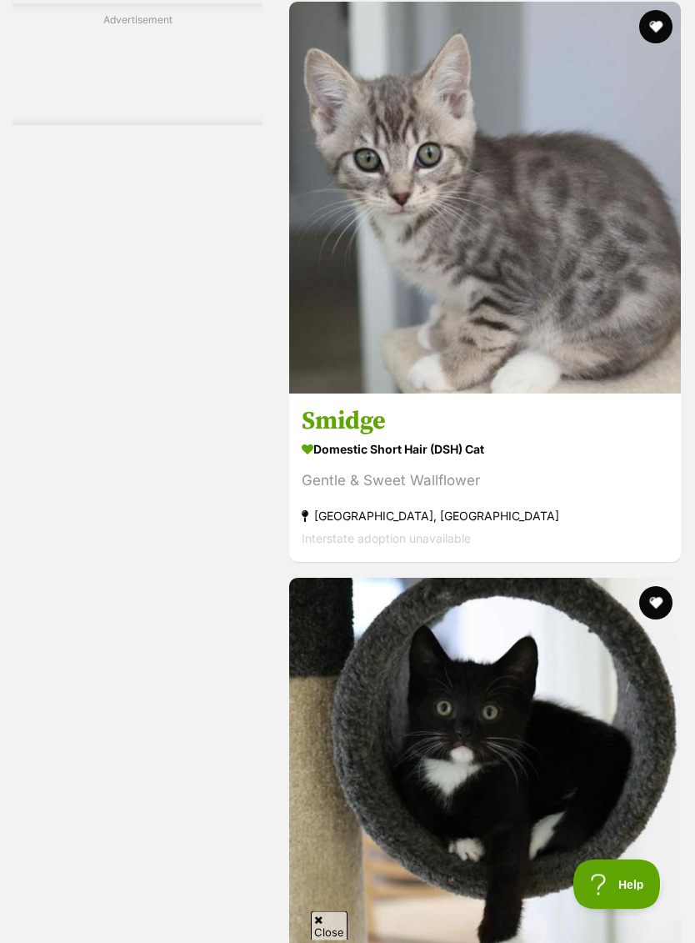
scroll to position [4984, 0]
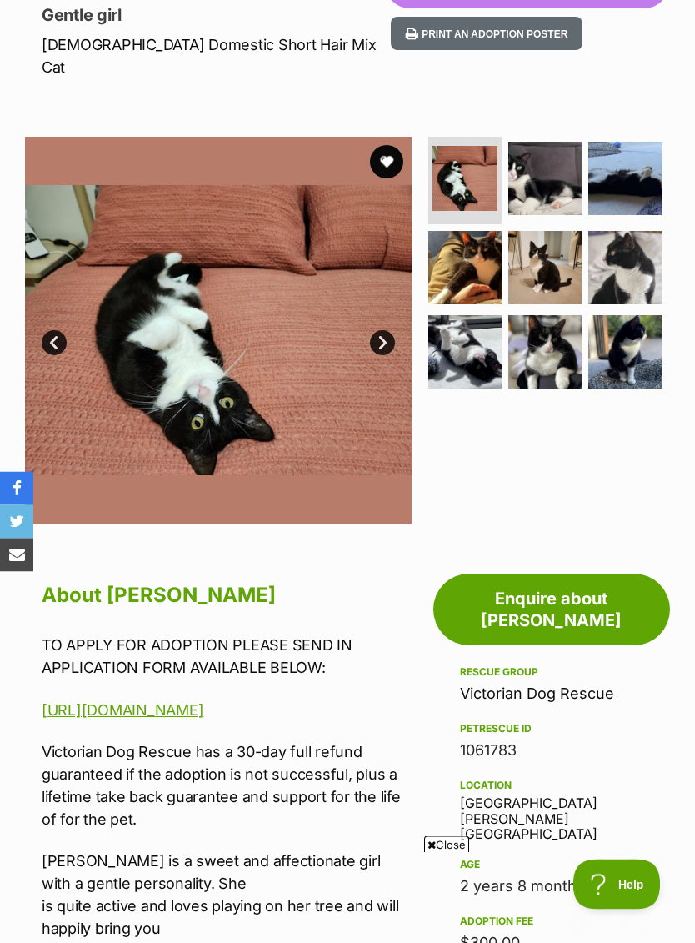
scroll to position [248, 0]
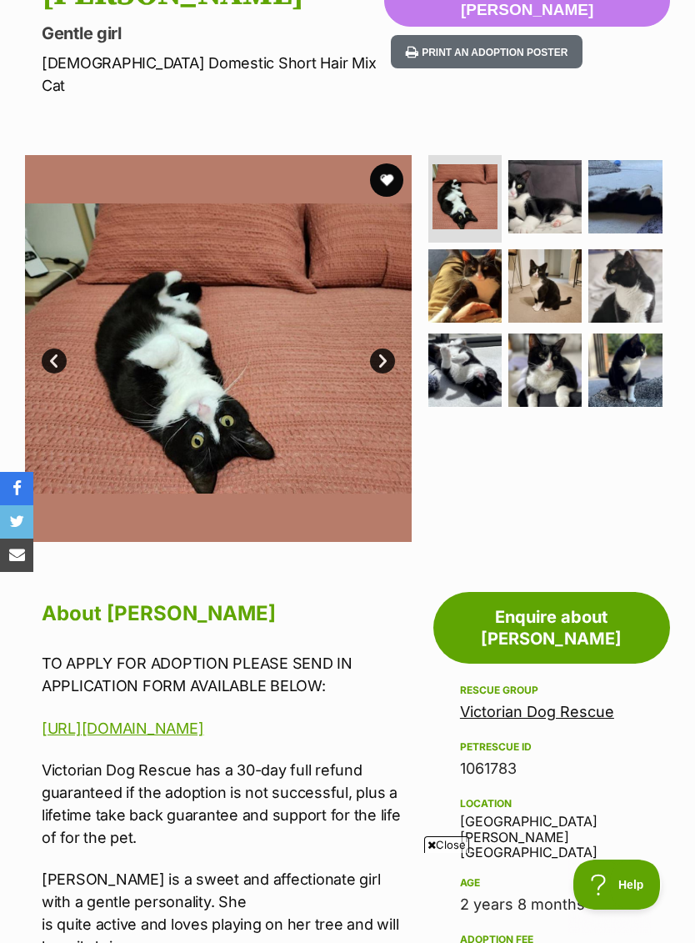
click at [544, 216] on img at bounding box center [544, 196] width 73 height 73
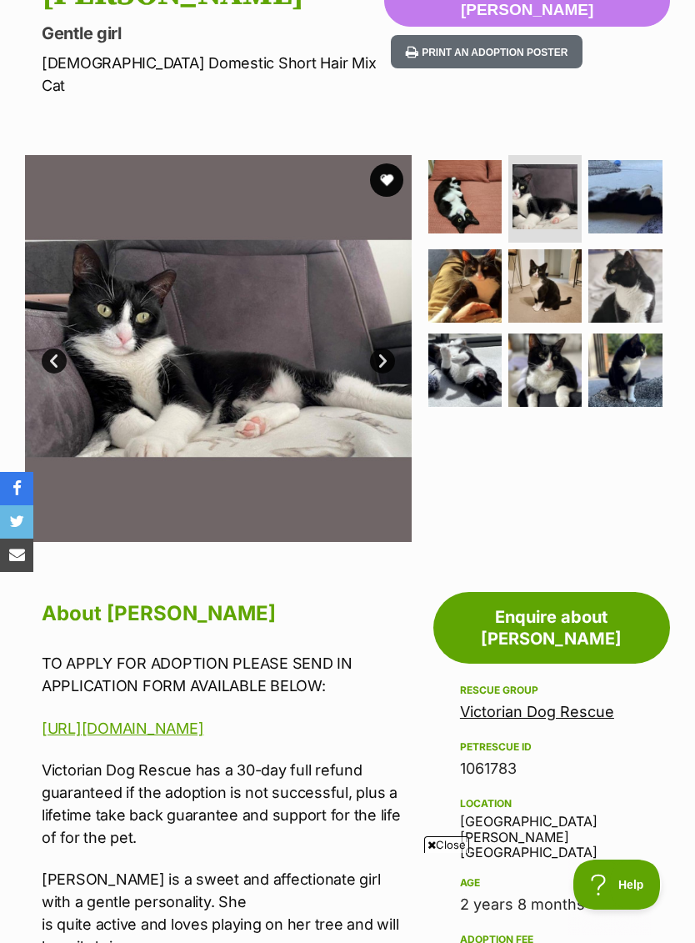
click at [619, 214] on img at bounding box center [624, 196] width 73 height 73
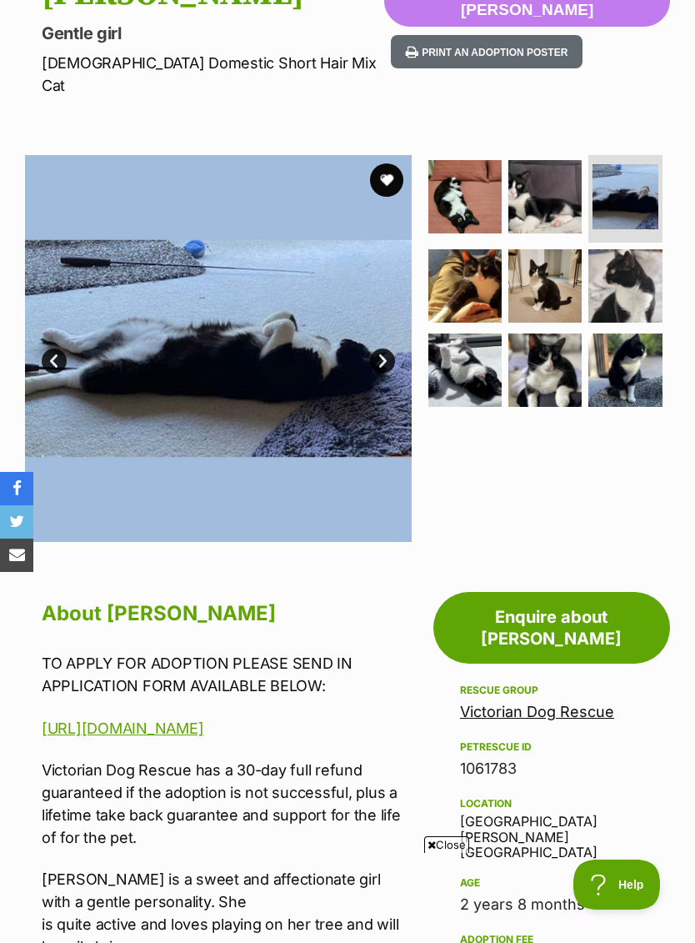
click at [467, 295] on img at bounding box center [464, 285] width 73 height 73
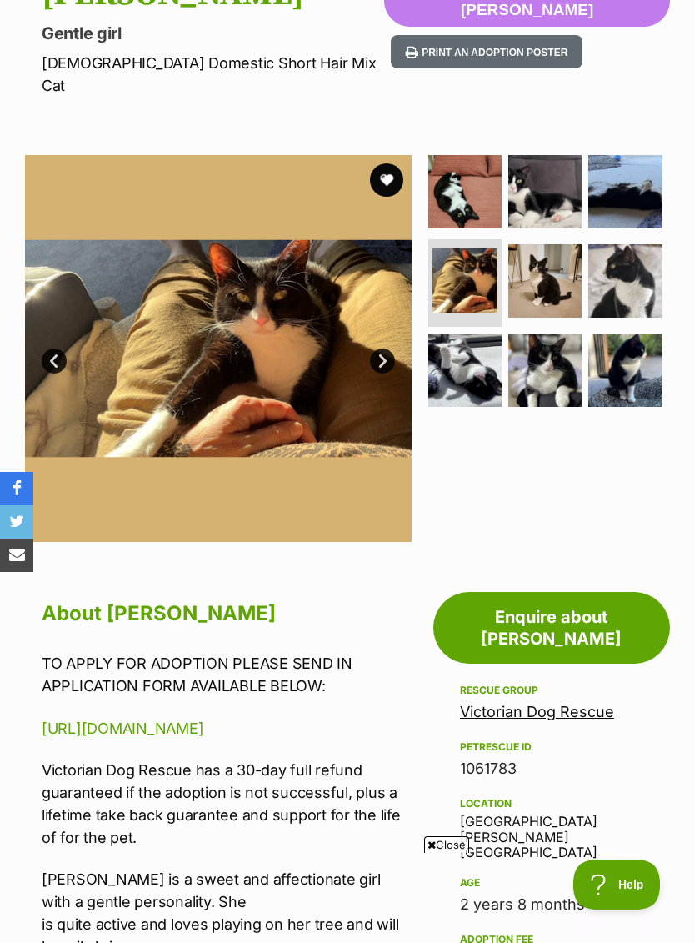
click at [552, 302] on img at bounding box center [544, 280] width 73 height 73
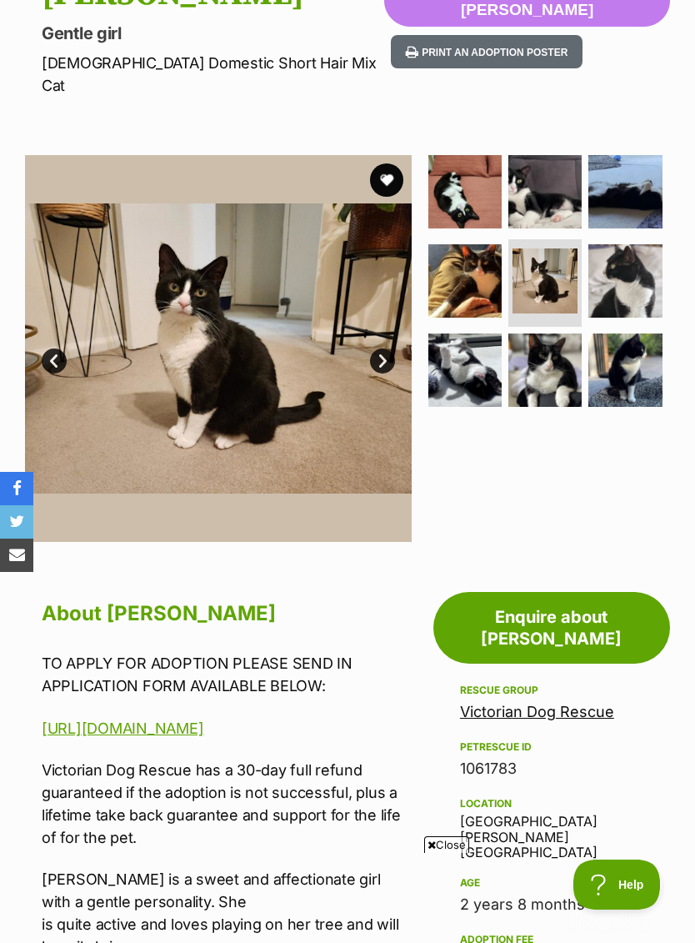
click at [613, 311] on img at bounding box center [624, 280] width 73 height 73
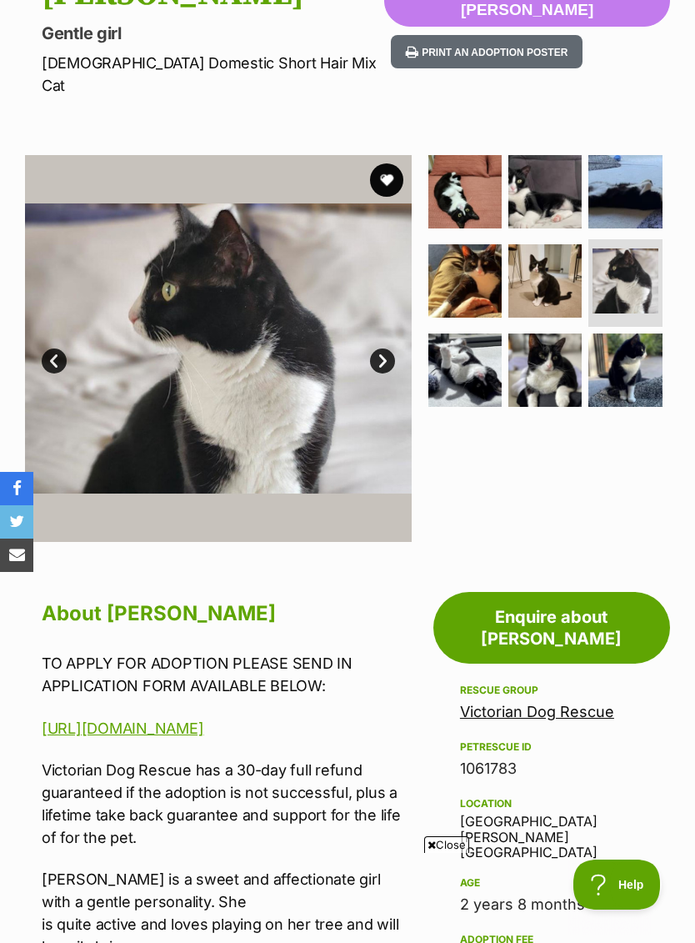
click at [463, 388] on img at bounding box center [464, 369] width 73 height 73
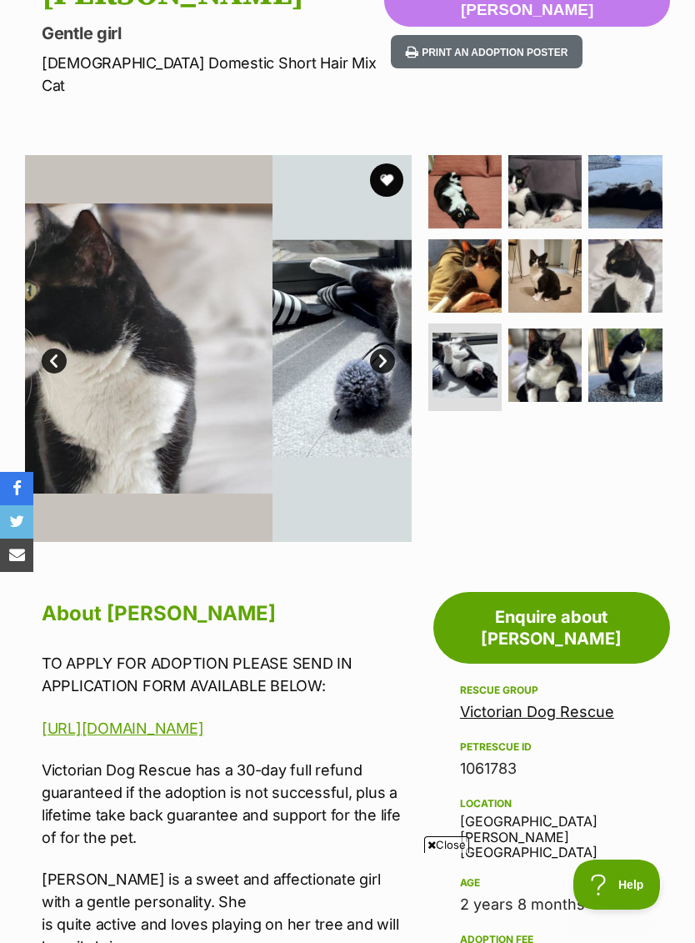
scroll to position [0, 0]
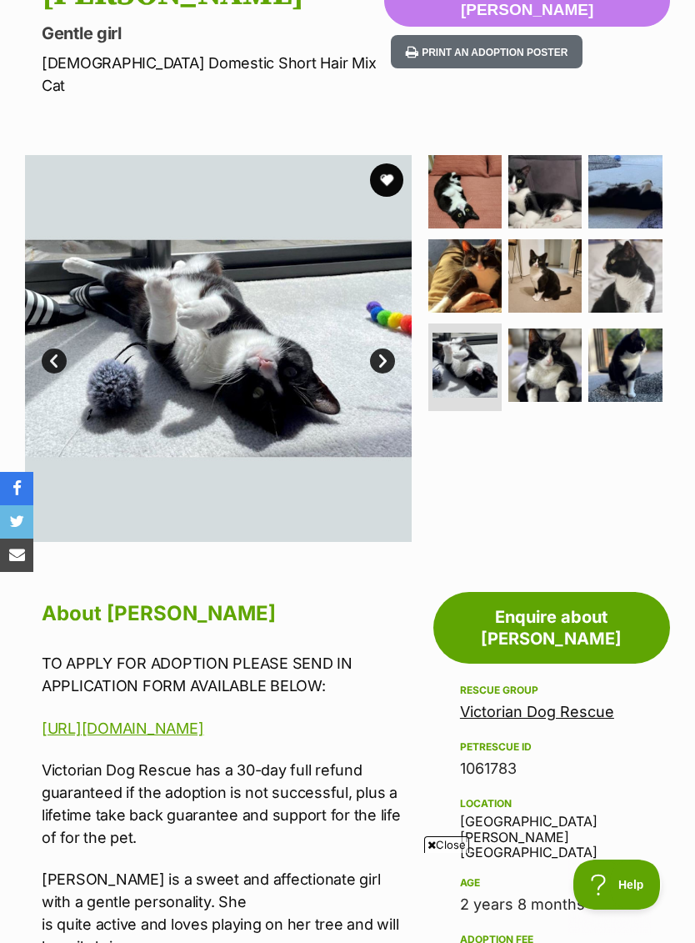
click at [563, 383] on img at bounding box center [544, 364] width 73 height 73
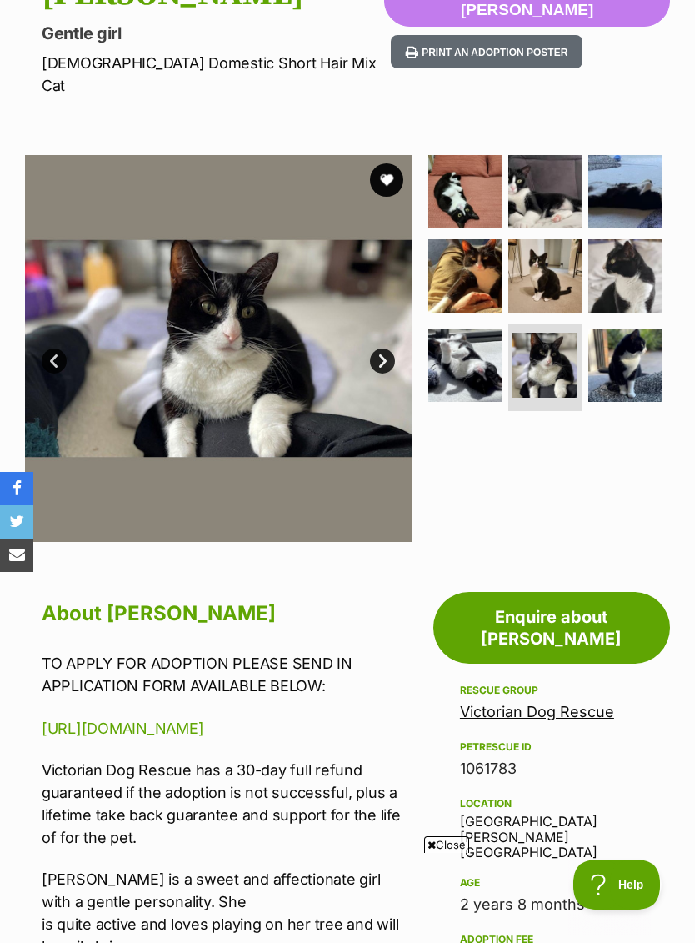
click at [618, 378] on img at bounding box center [624, 364] width 73 height 73
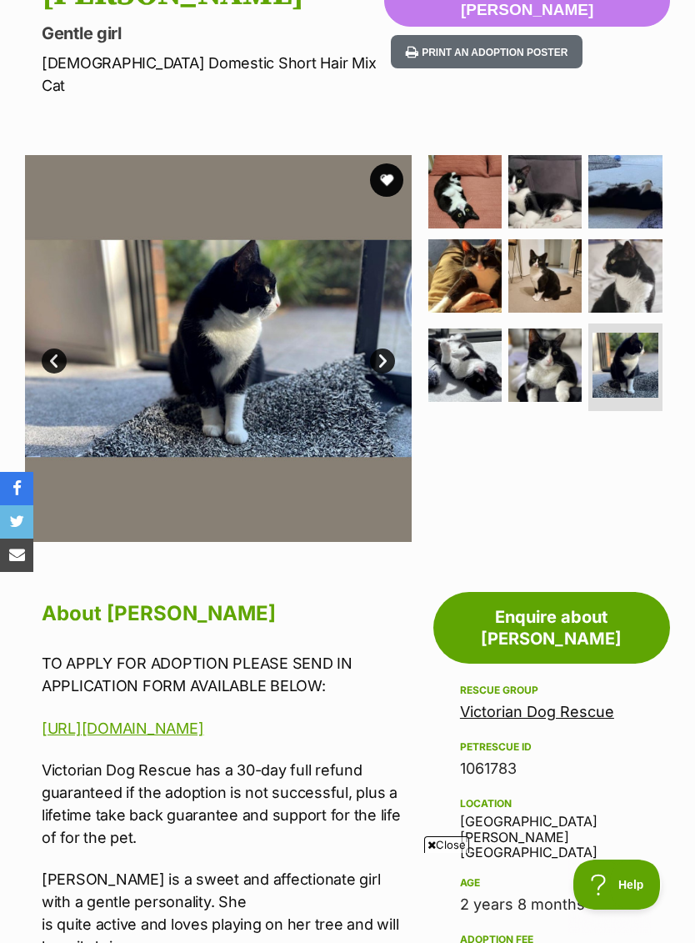
click at [389, 189] on button "favourite" at bounding box center [386, 179] width 33 height 33
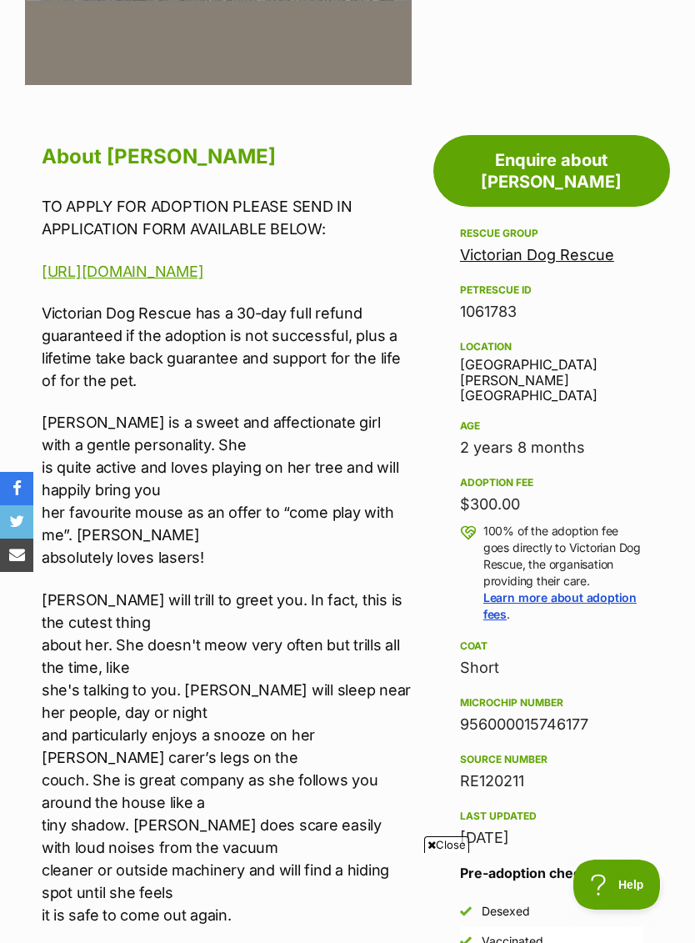
scroll to position [704, 0]
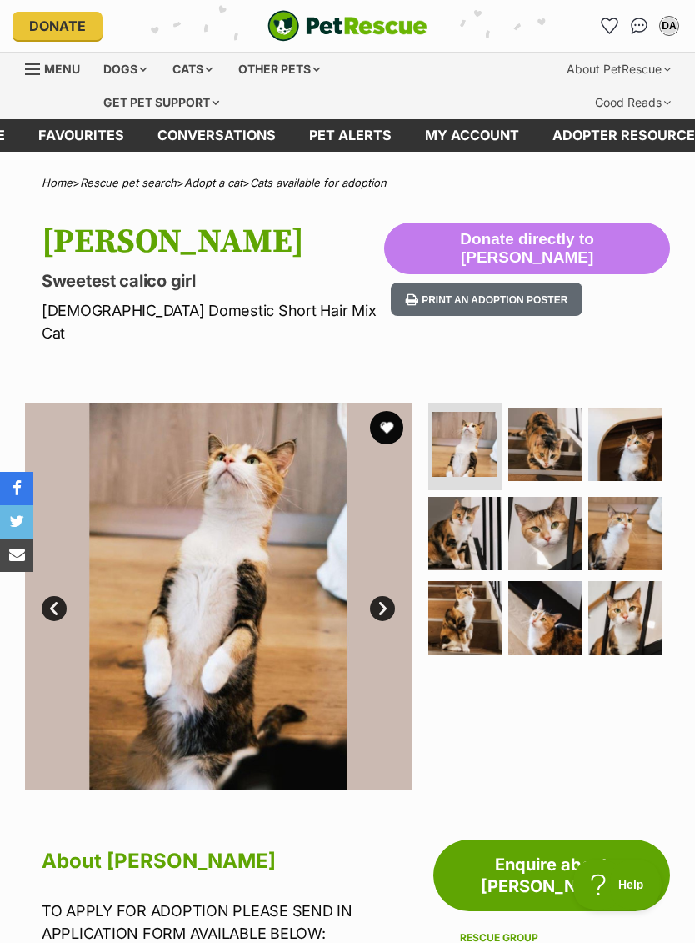
click at [540, 470] on img at bounding box center [544, 444] width 73 height 73
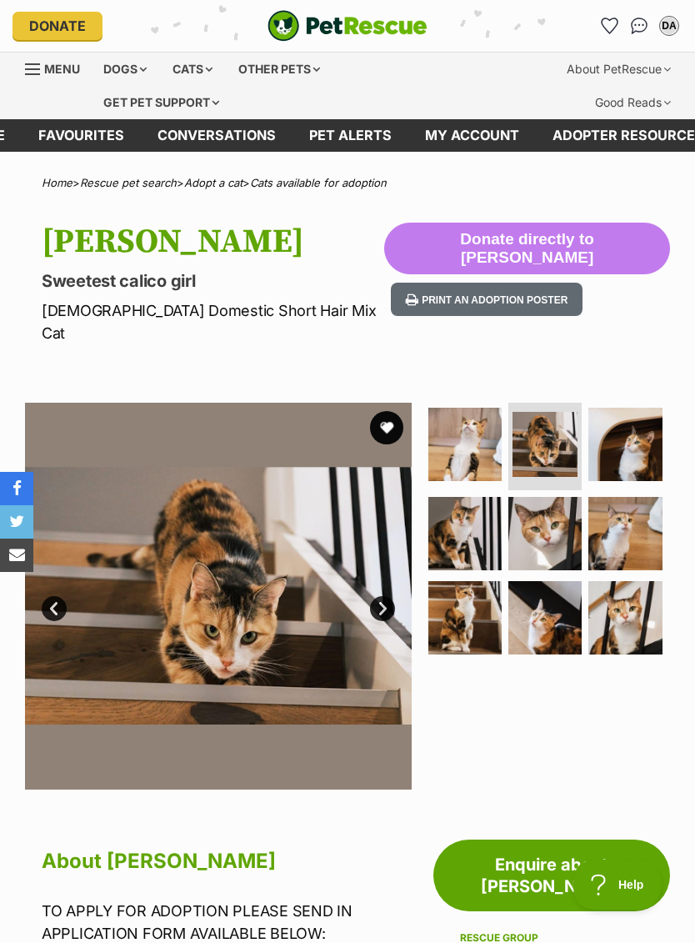
click at [626, 460] on img at bounding box center [624, 444] width 73 height 73
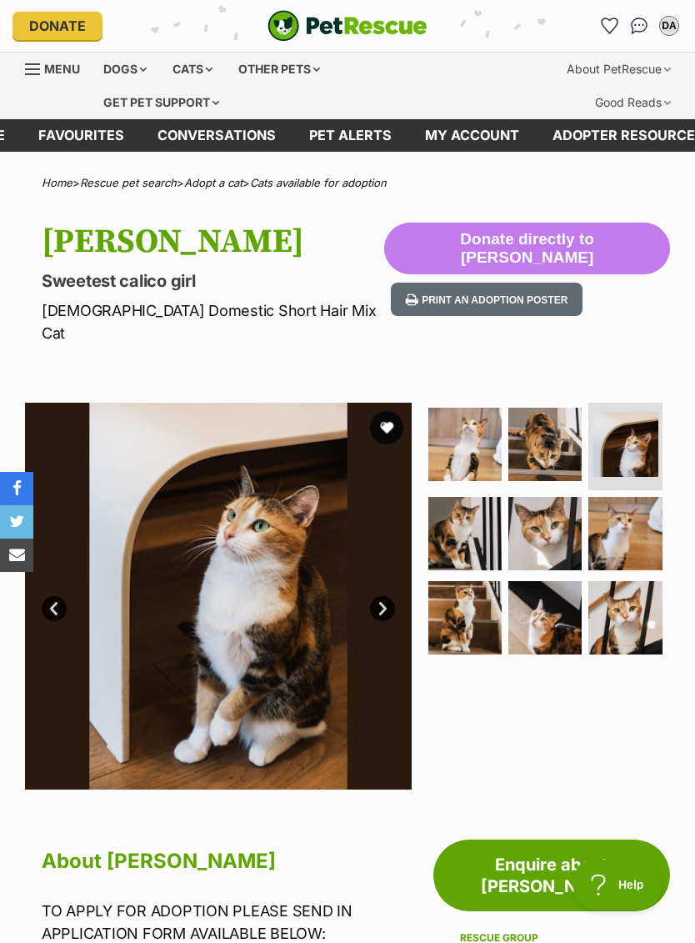
click at [468, 543] on img at bounding box center [464, 533] width 73 height 73
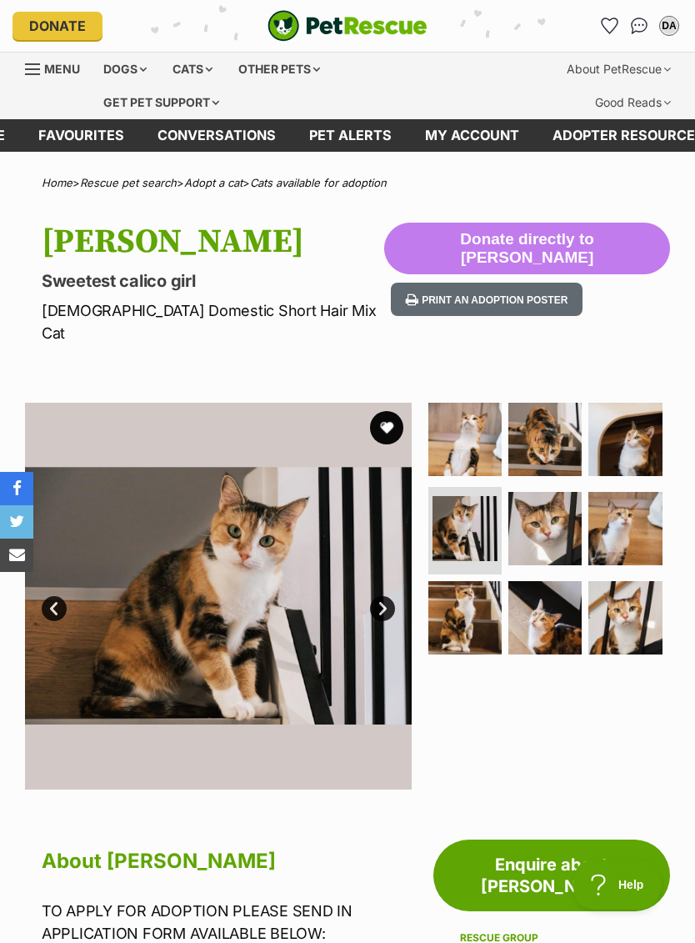
click at [558, 539] on img at bounding box center [544, 528] width 73 height 73
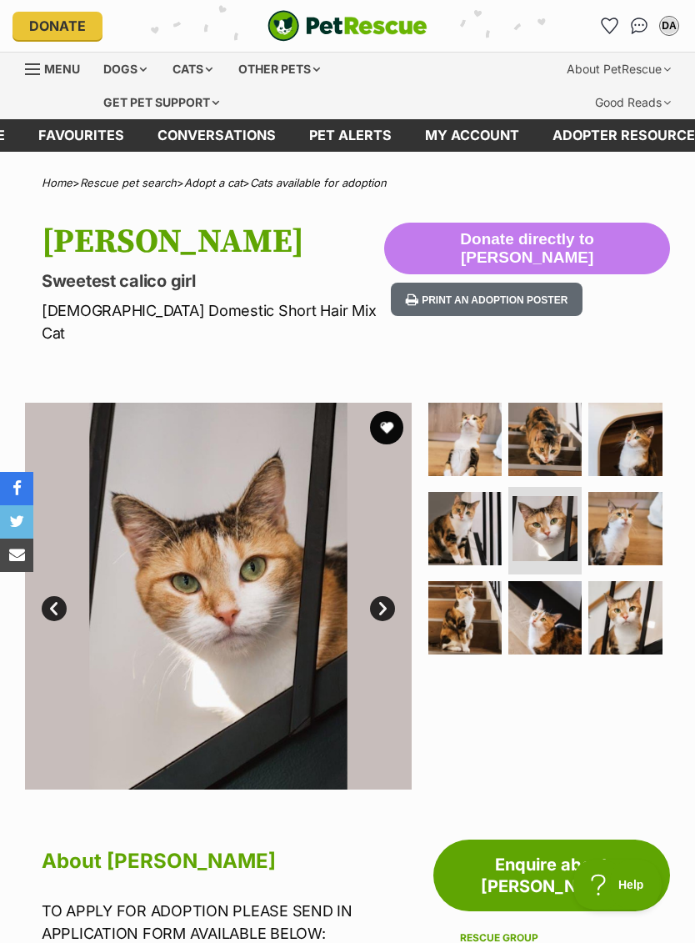
click at [624, 529] on img at bounding box center [624, 528] width 73 height 73
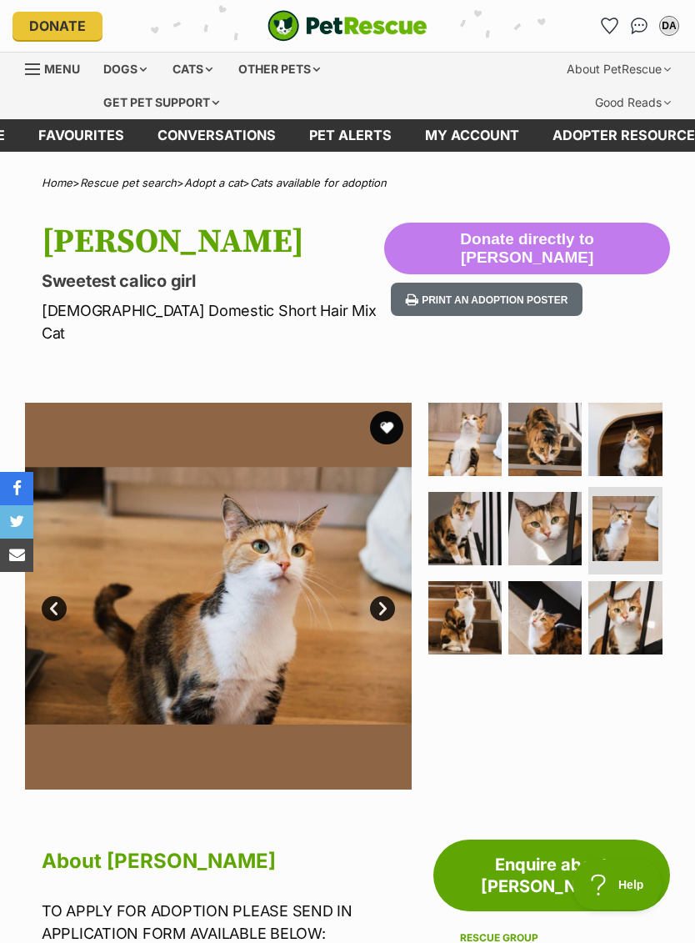
click at [462, 628] on img at bounding box center [464, 617] width 73 height 73
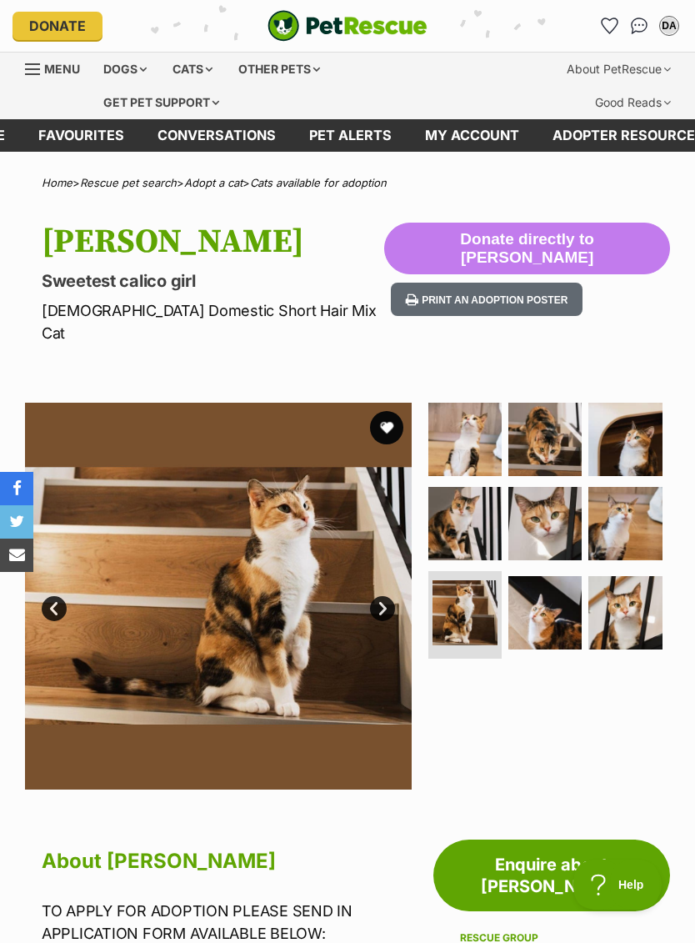
click at [576, 613] on img at bounding box center [544, 612] width 73 height 73
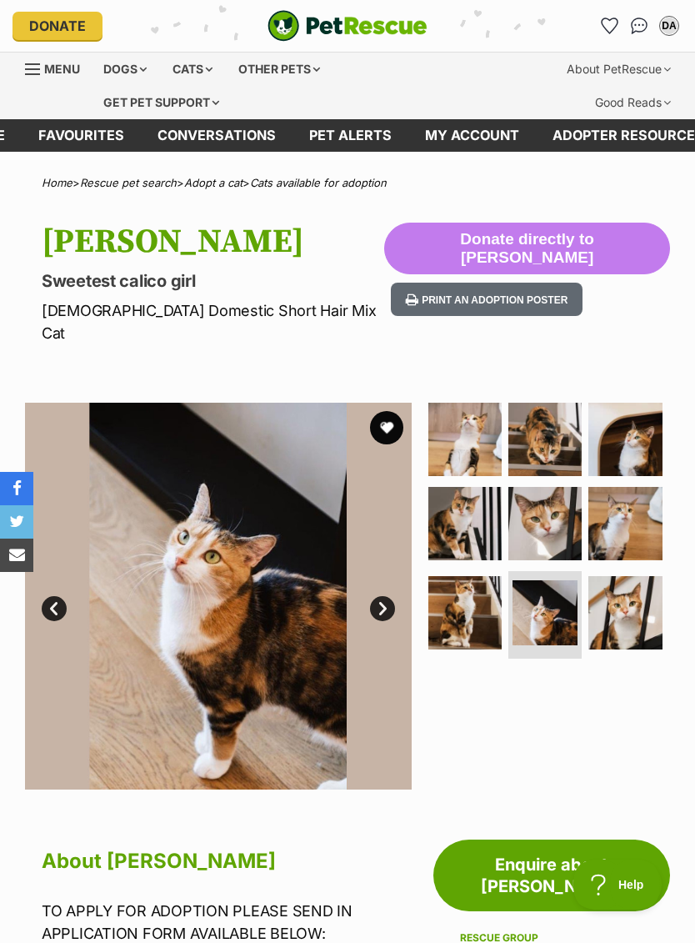
click at [622, 617] on img at bounding box center [624, 612] width 73 height 73
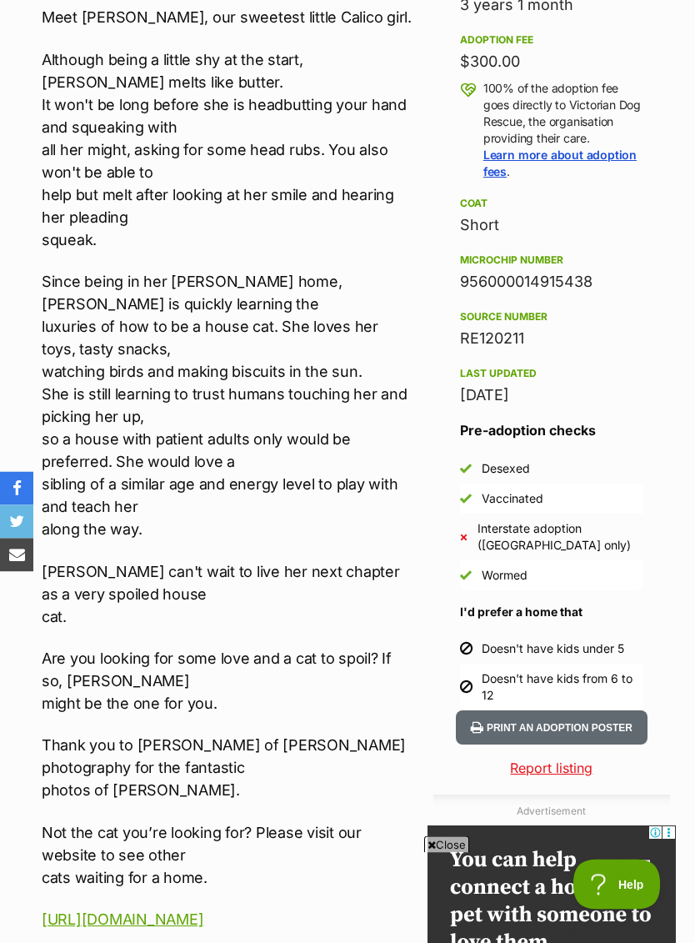
scroll to position [1132, 0]
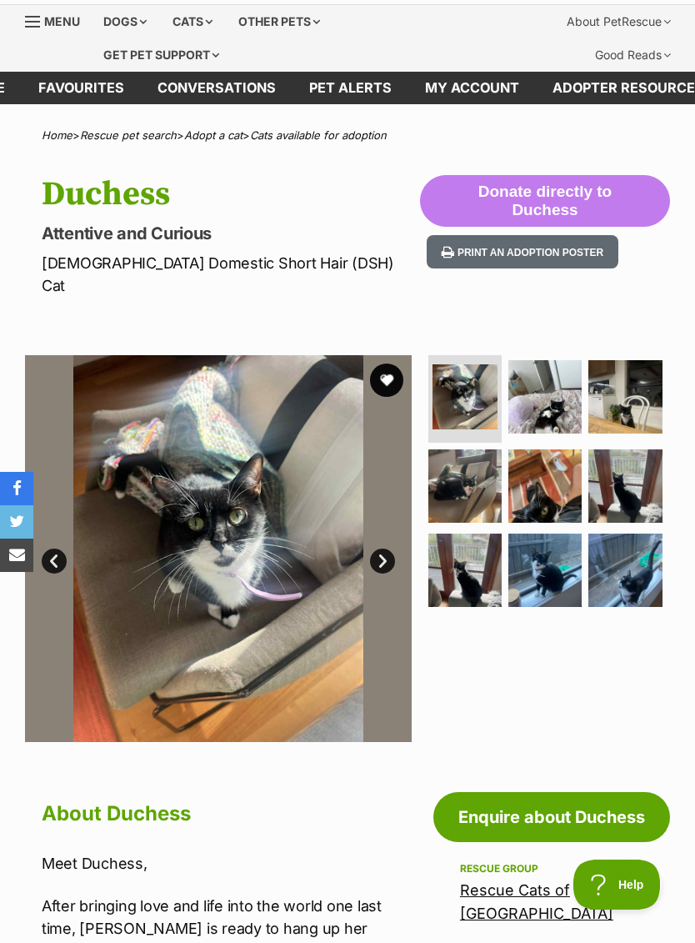
scroll to position [77, 0]
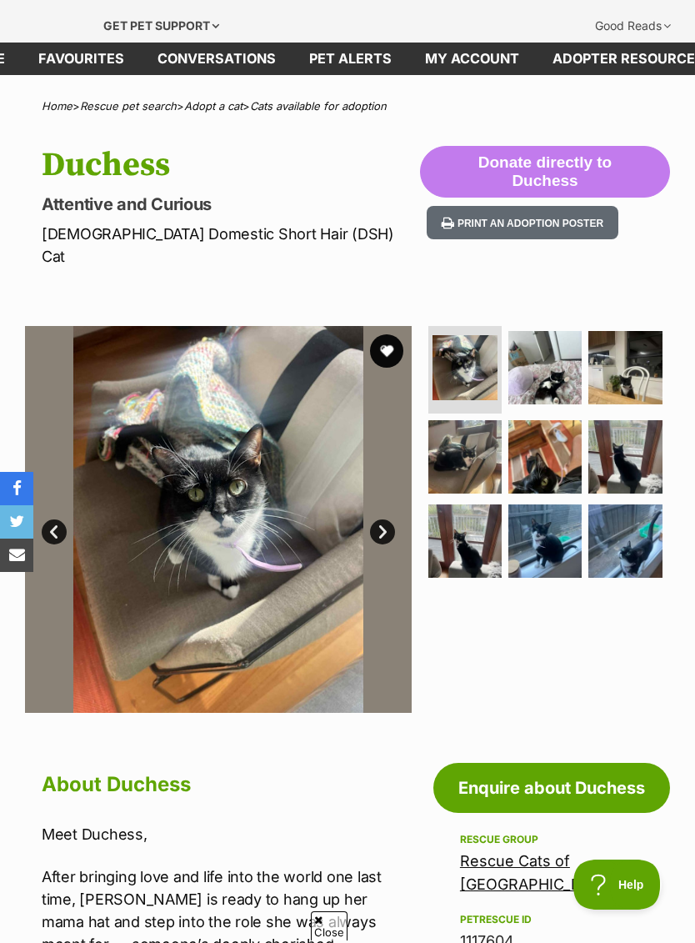
click at [554, 358] on img at bounding box center [544, 367] width 73 height 73
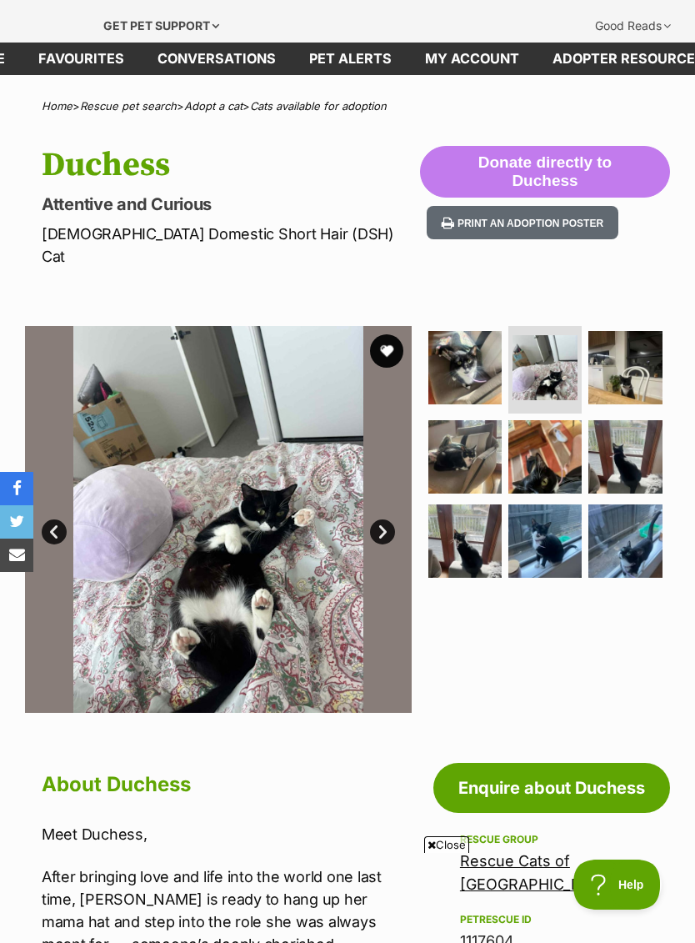
scroll to position [0, 0]
click at [626, 354] on img at bounding box center [624, 367] width 73 height 73
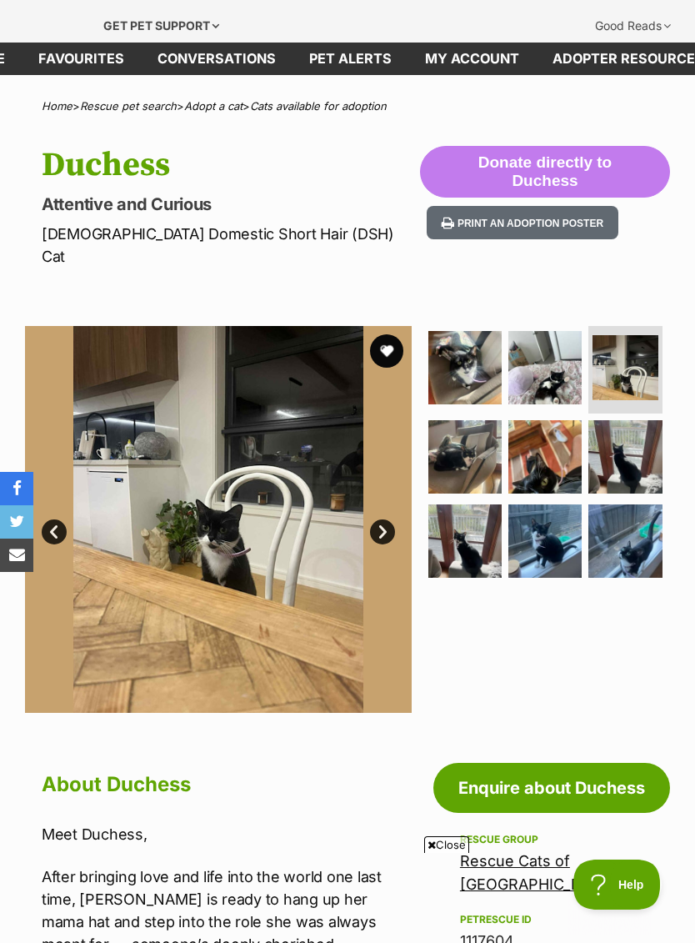
click at [468, 426] on img at bounding box center [464, 456] width 73 height 73
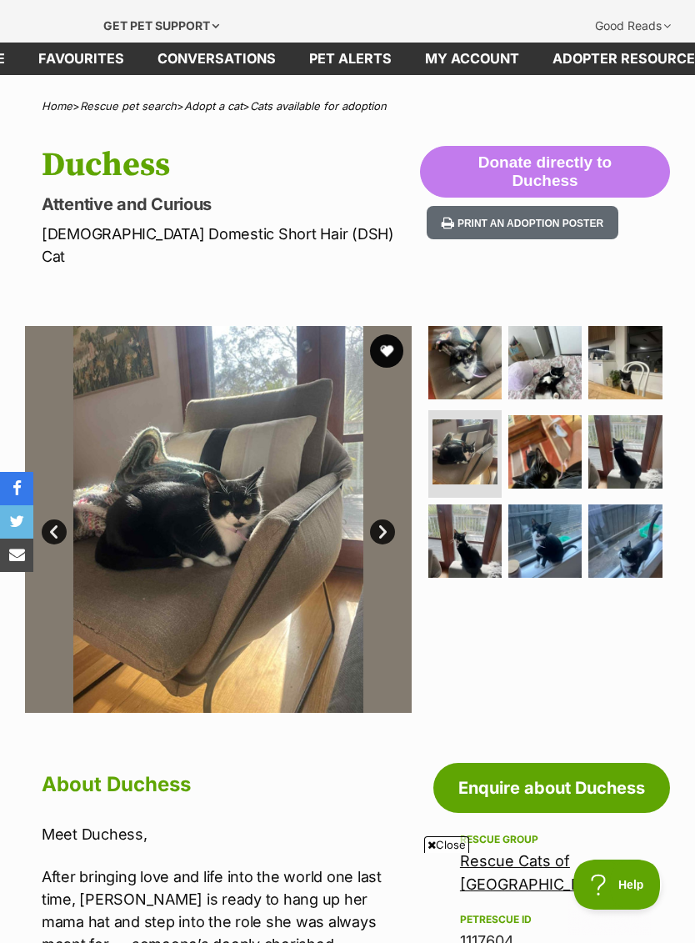
click at [562, 428] on img at bounding box center [544, 451] width 73 height 73
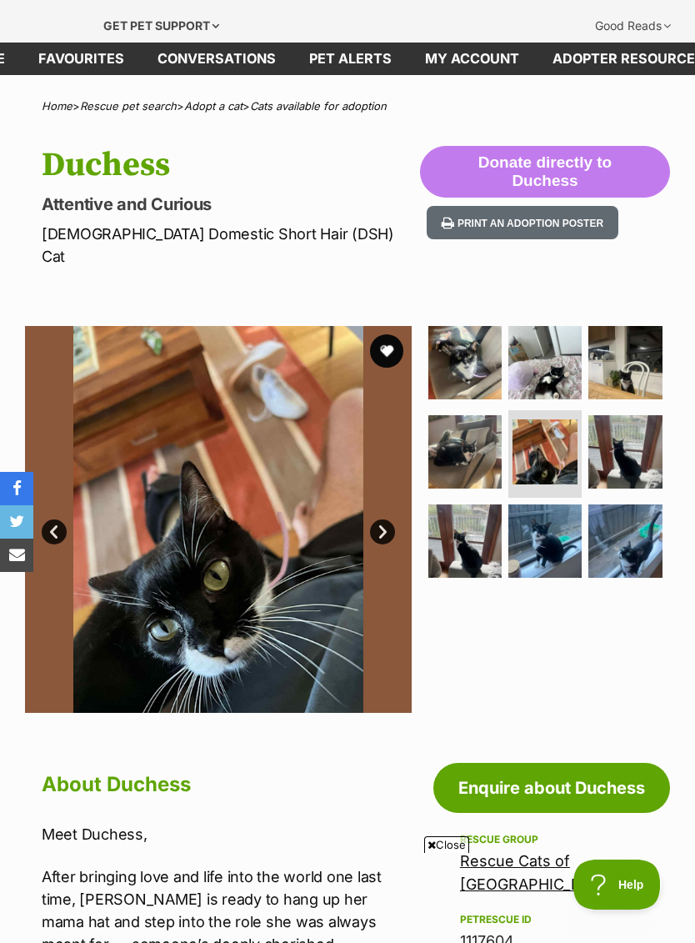
click at [618, 419] on img at bounding box center [624, 451] width 73 height 73
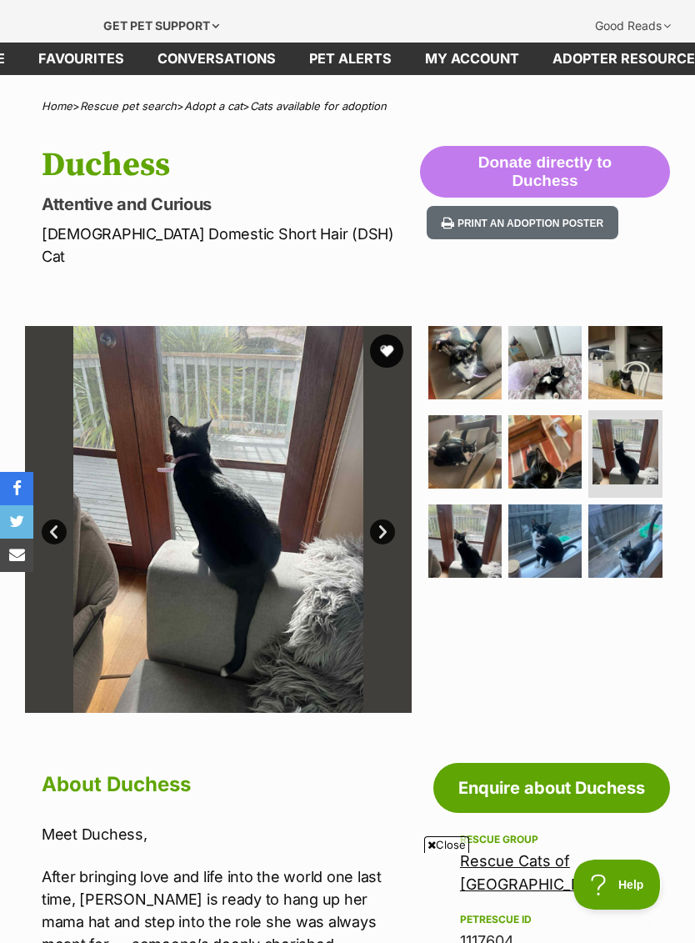
click at [464, 515] on img at bounding box center [464, 540] width 73 height 73
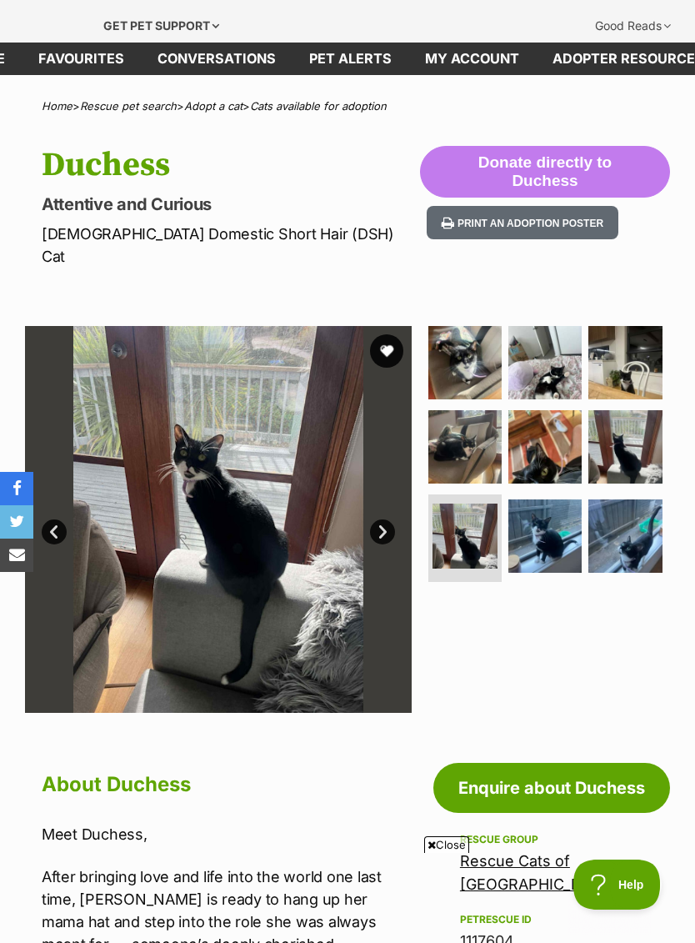
click at [551, 507] on img at bounding box center [544, 535] width 73 height 73
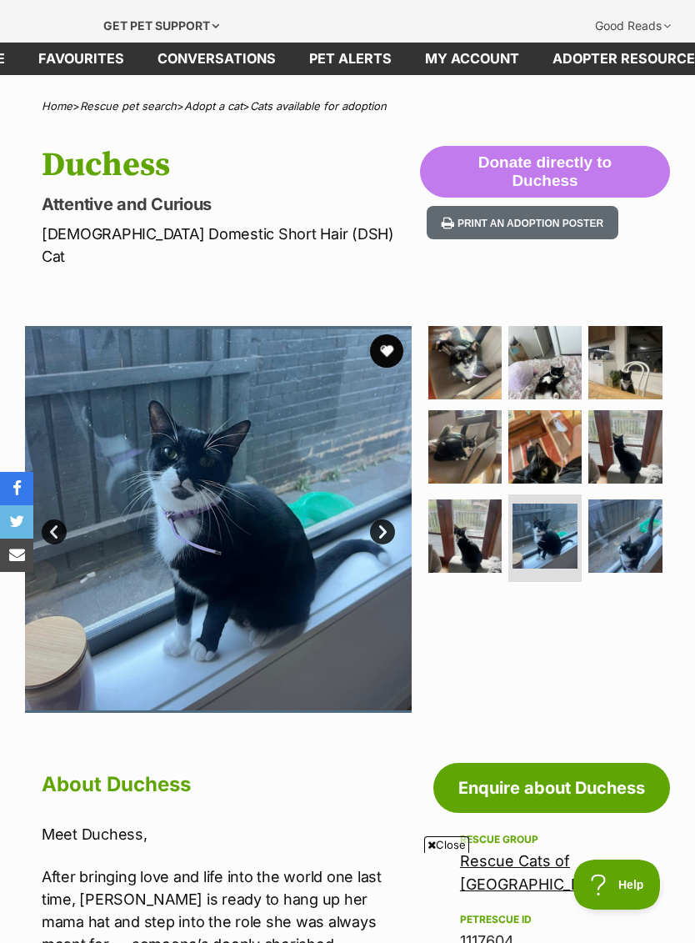
click at [628, 504] on img at bounding box center [624, 535] width 73 height 73
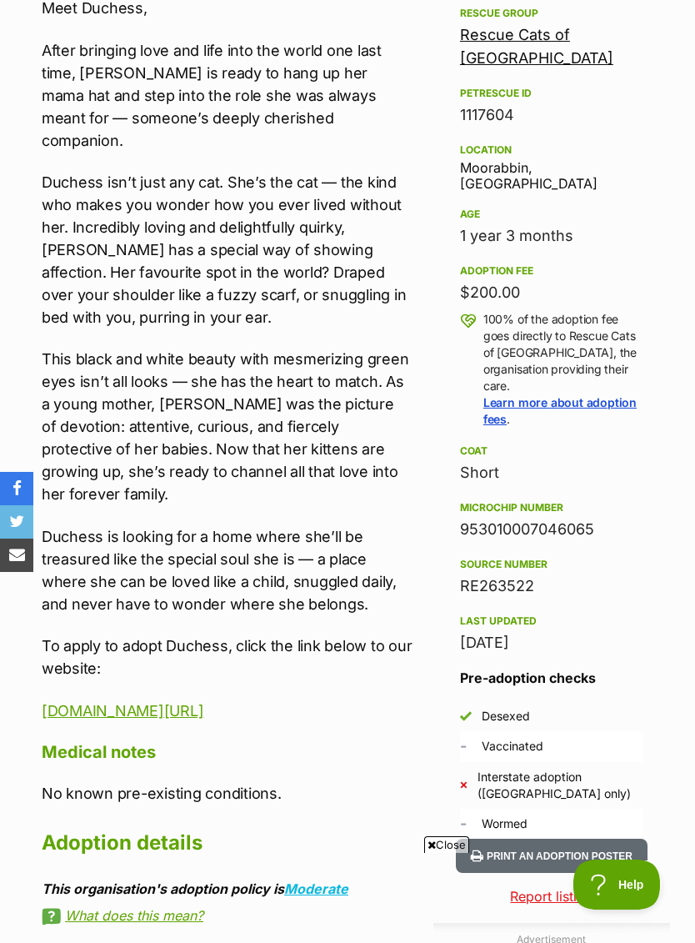
scroll to position [913, 0]
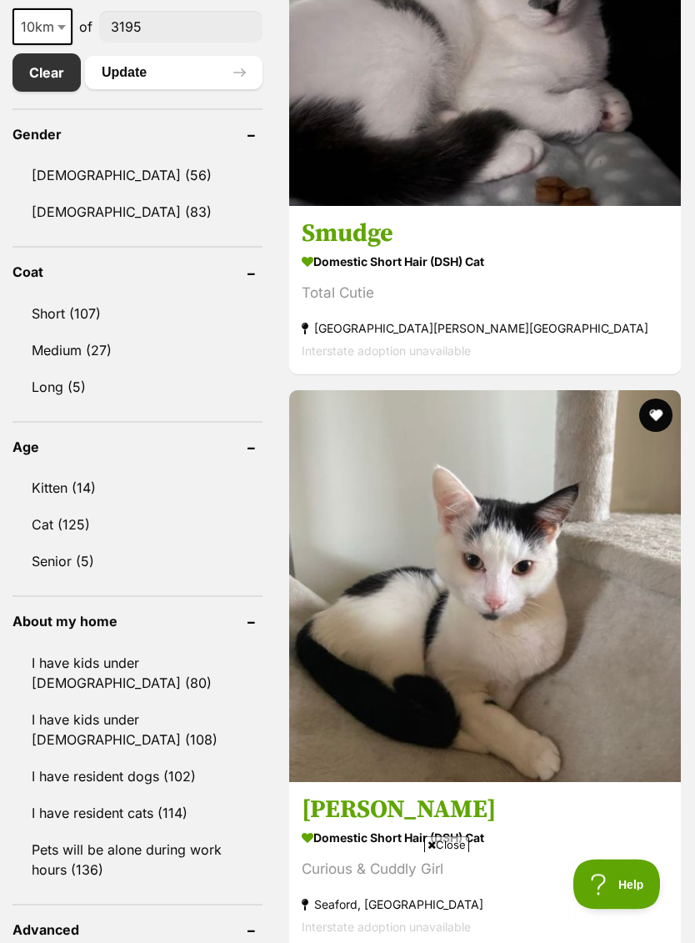
scroll to position [1038, 0]
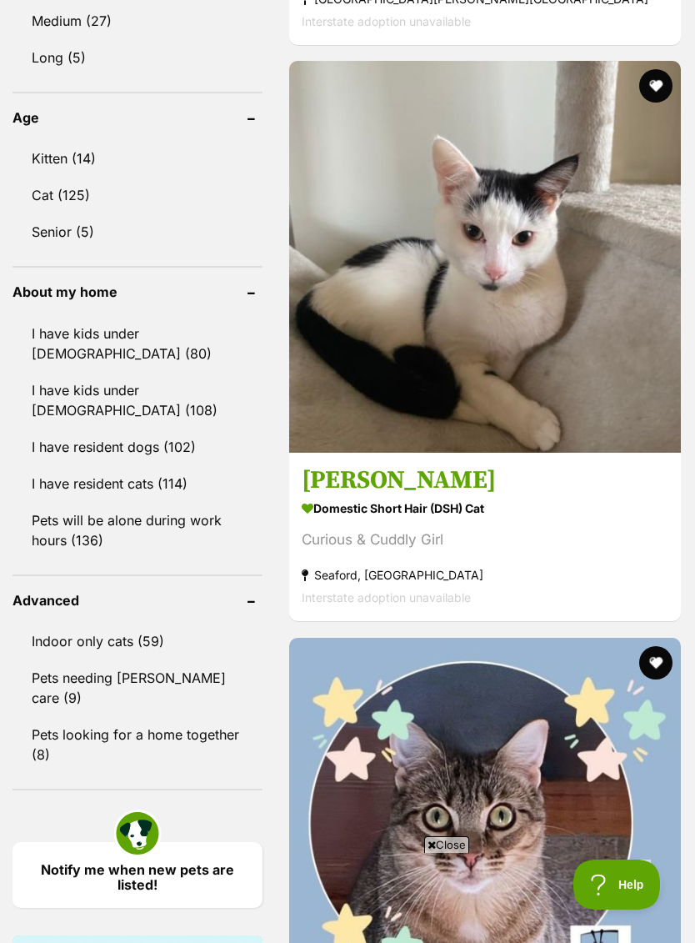
scroll to position [0, 0]
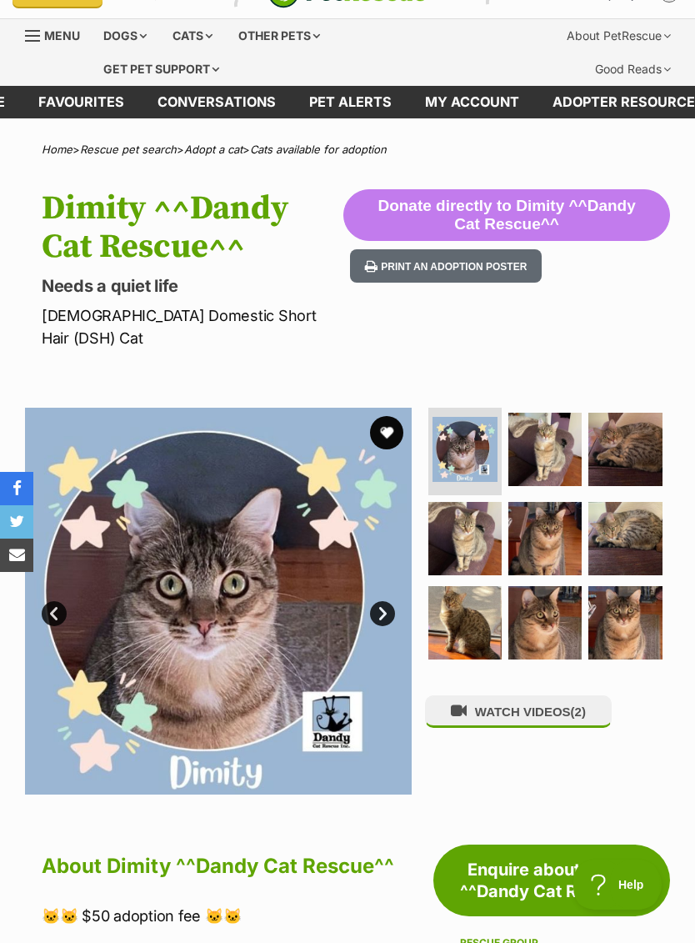
scroll to position [74, 0]
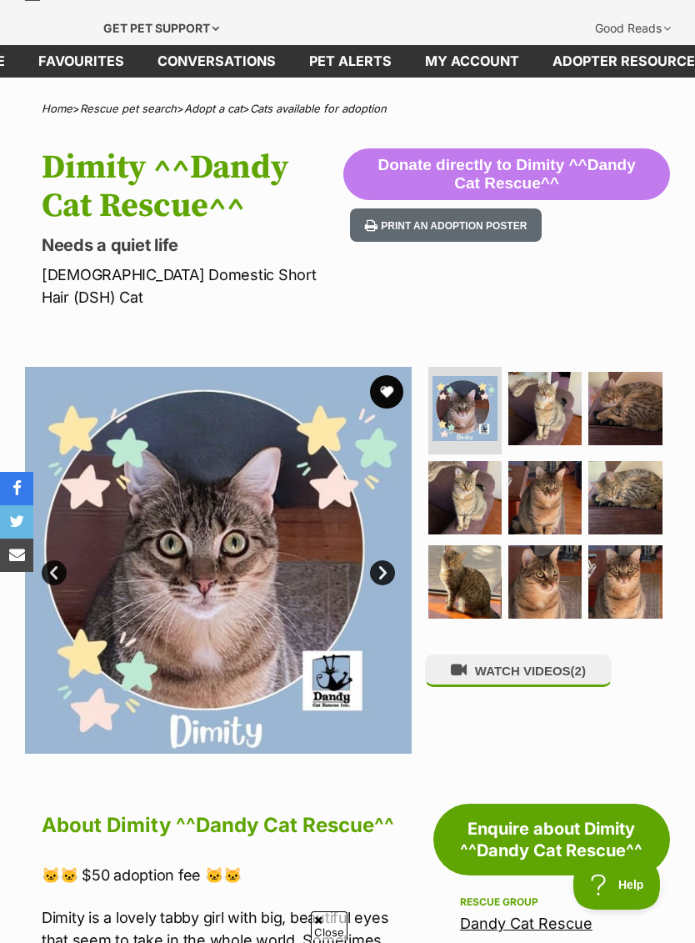
click at [538, 372] on img at bounding box center [544, 408] width 73 height 73
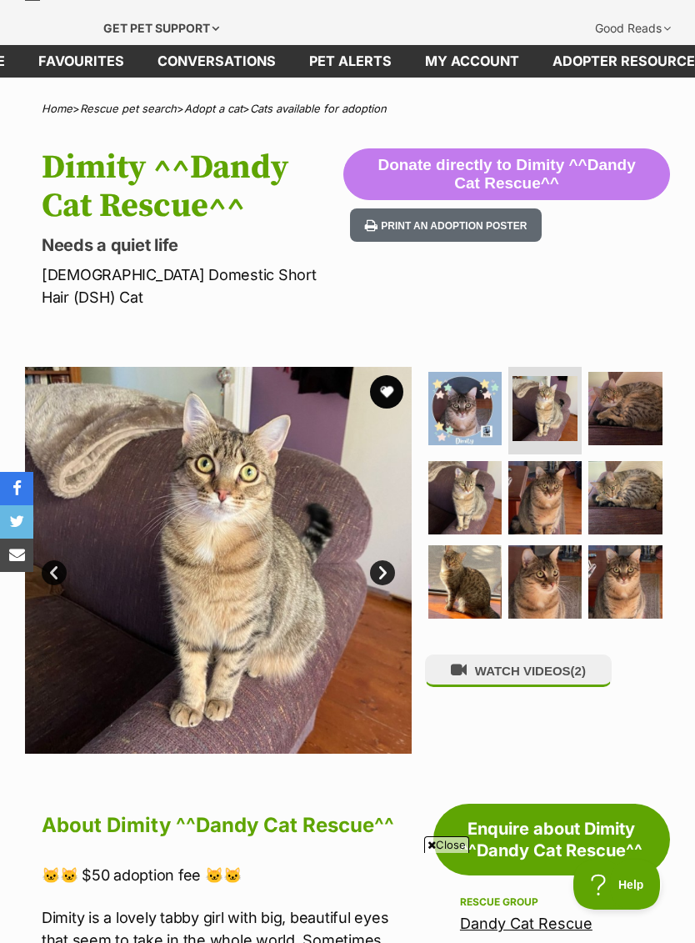
scroll to position [0, 0]
click at [616, 383] on img at bounding box center [624, 408] width 73 height 73
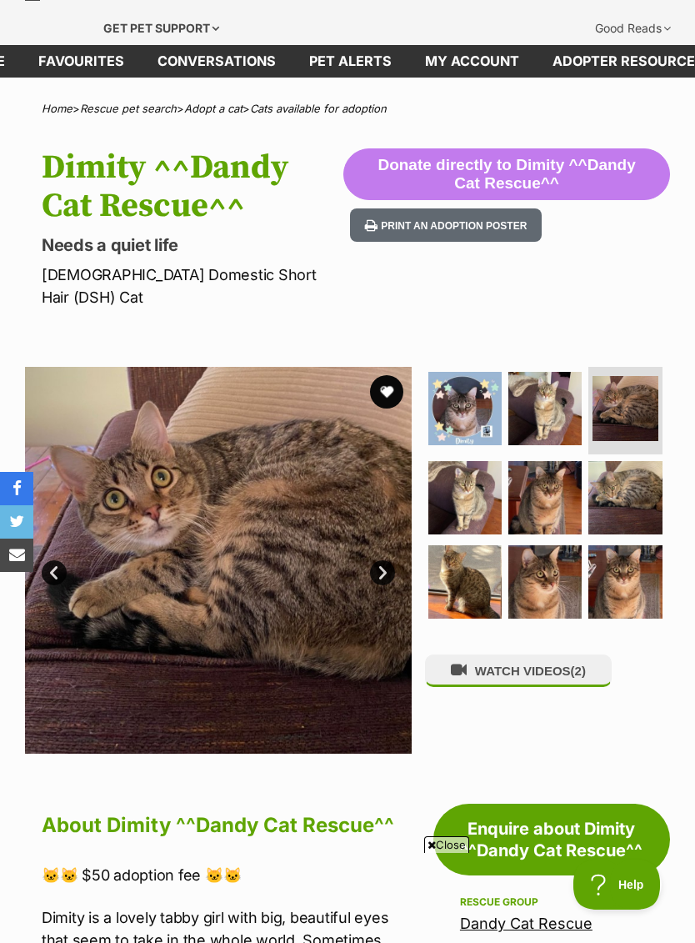
click at [465, 461] on img at bounding box center [464, 497] width 73 height 73
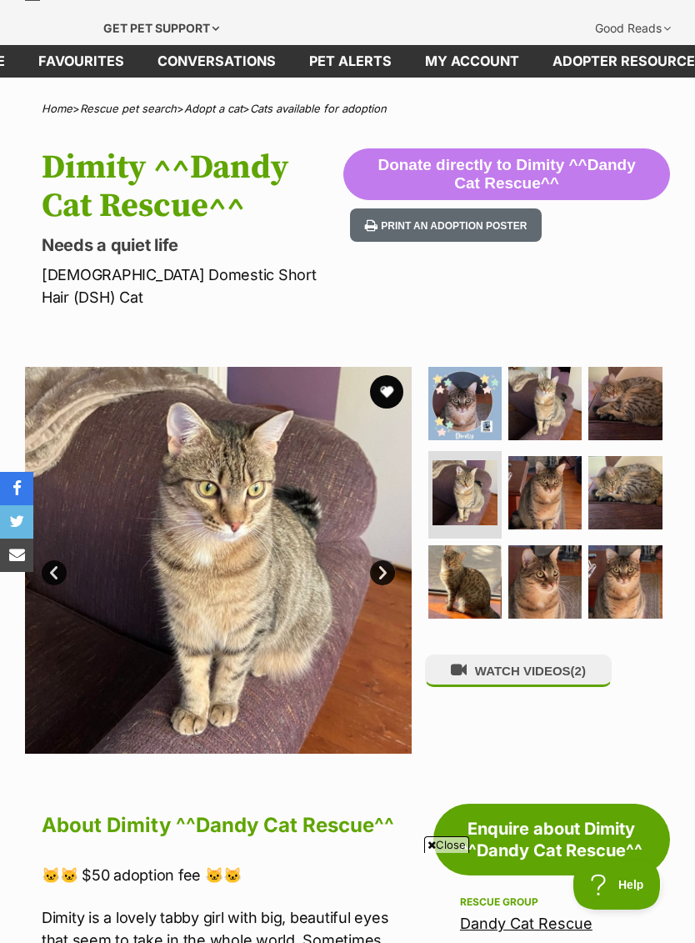
click at [563, 460] on img at bounding box center [544, 492] width 73 height 73
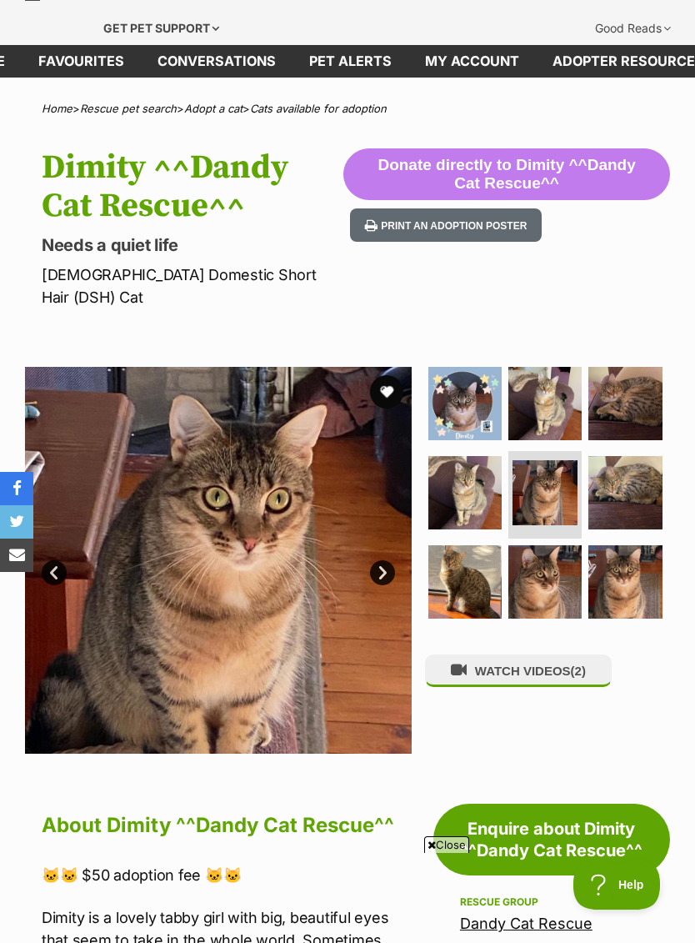
click at [615, 456] on img at bounding box center [624, 492] width 73 height 73
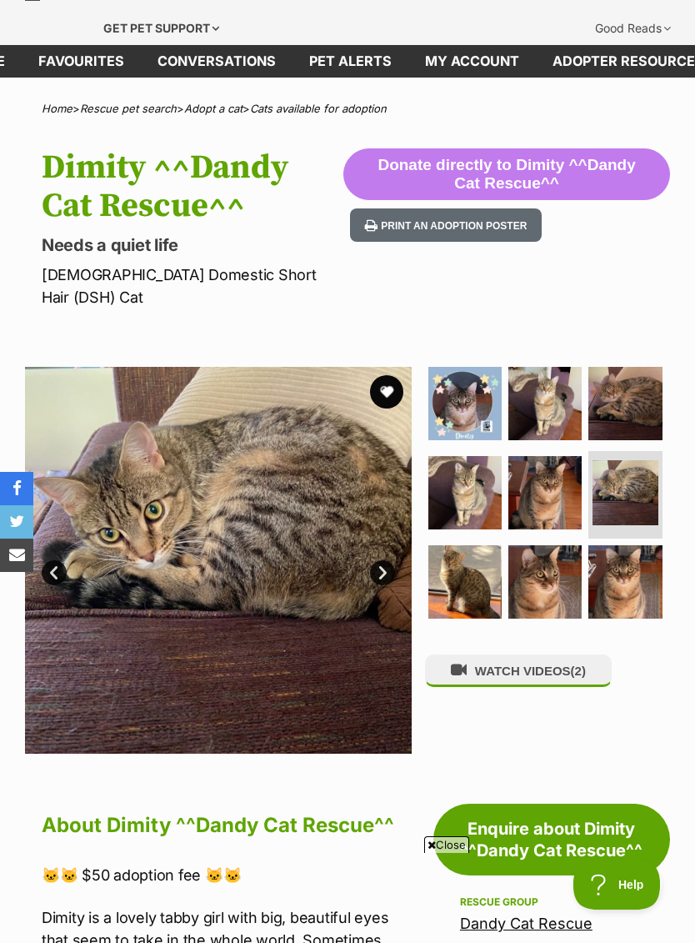
click at [465, 553] on img at bounding box center [464, 581] width 73 height 73
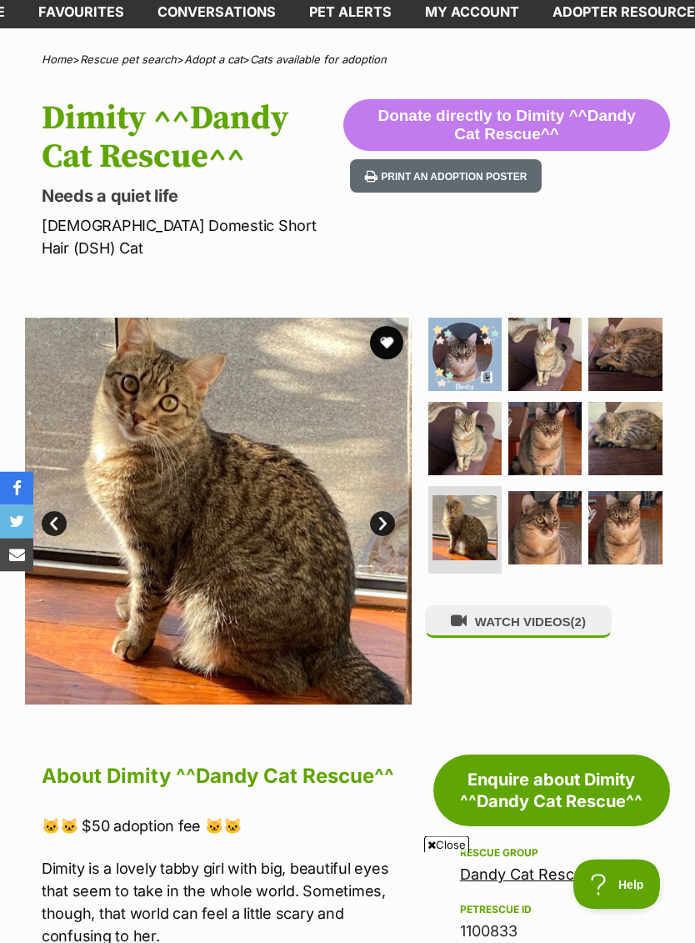
click at [553, 492] on img at bounding box center [544, 528] width 73 height 73
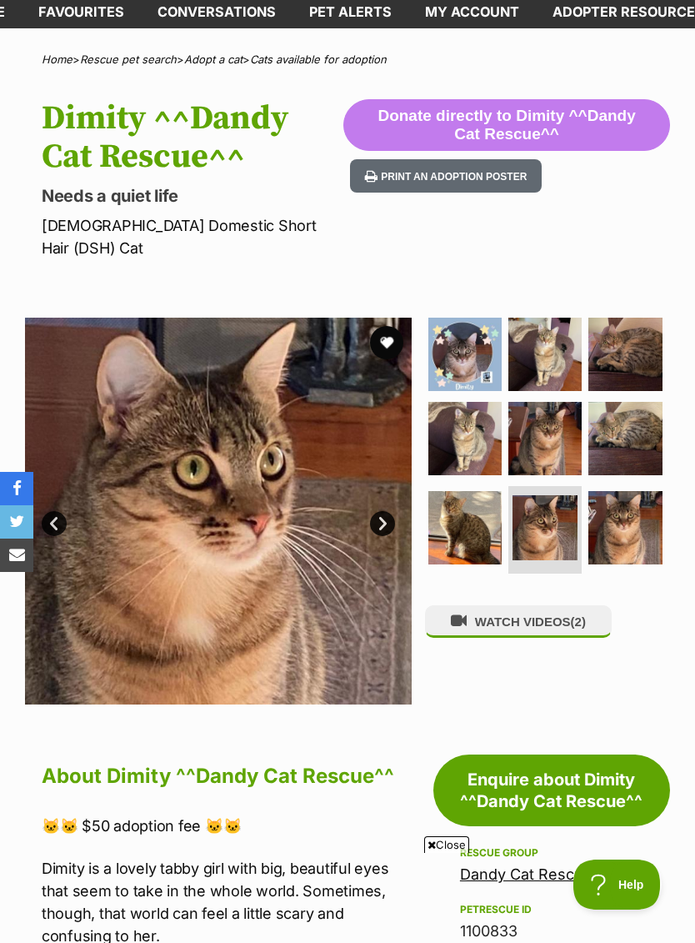
click at [638, 491] on img at bounding box center [624, 527] width 73 height 73
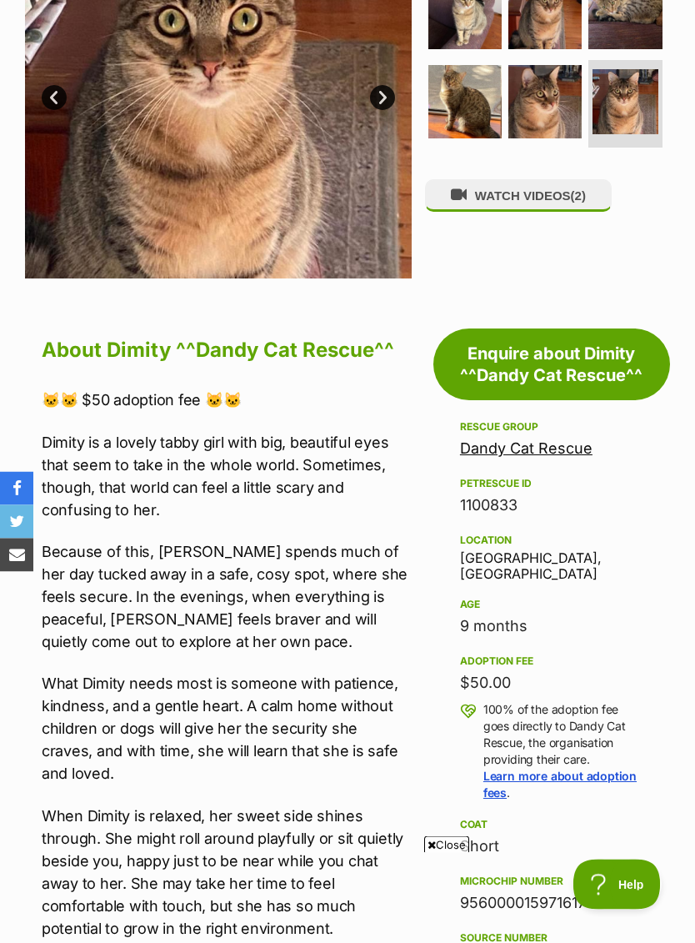
scroll to position [406, 0]
